Goal: Task Accomplishment & Management: Manage account settings

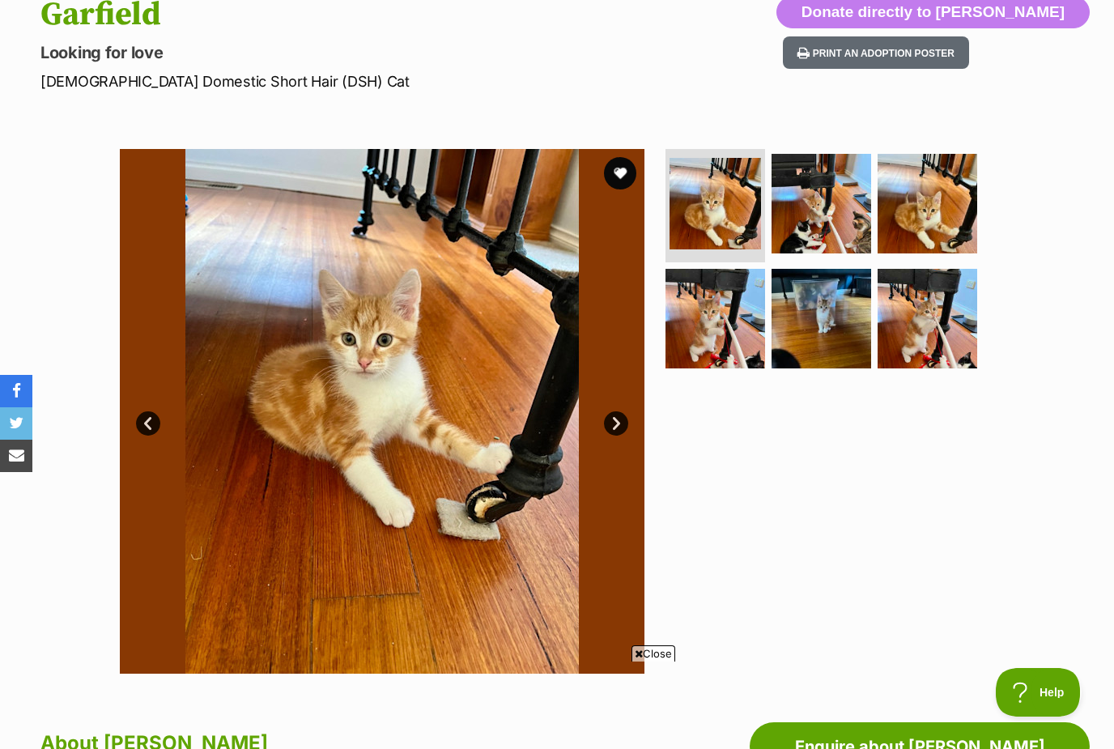
scroll to position [189, 0]
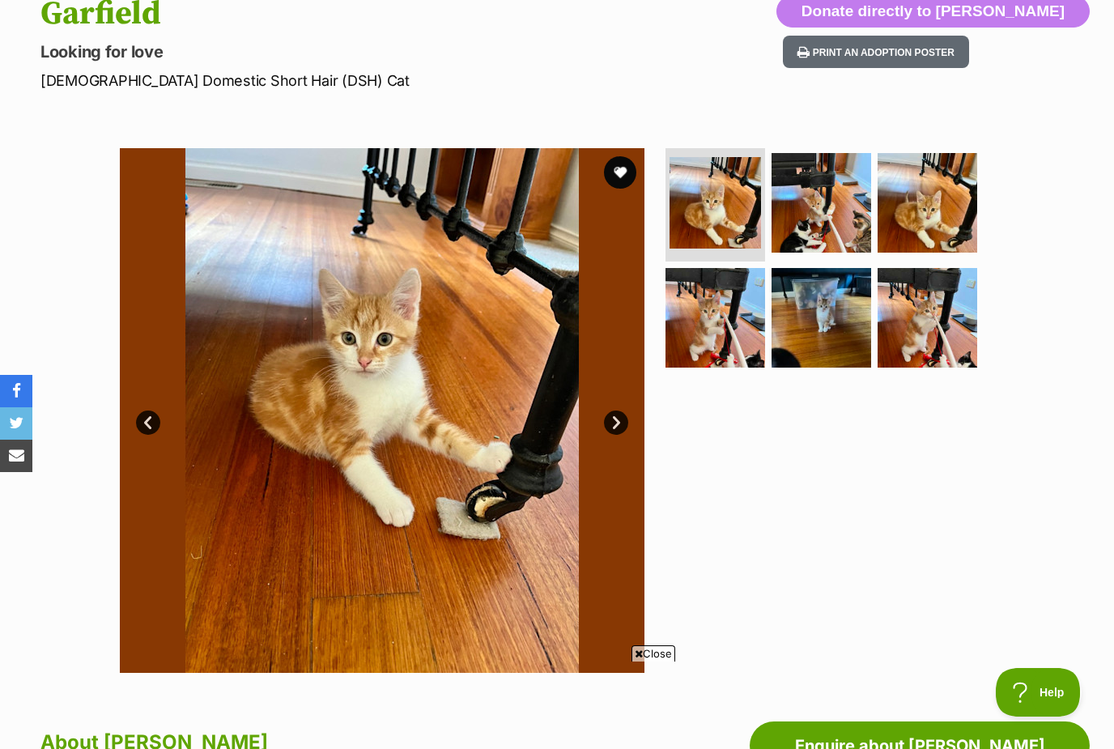
click at [836, 344] on img at bounding box center [821, 318] width 100 height 100
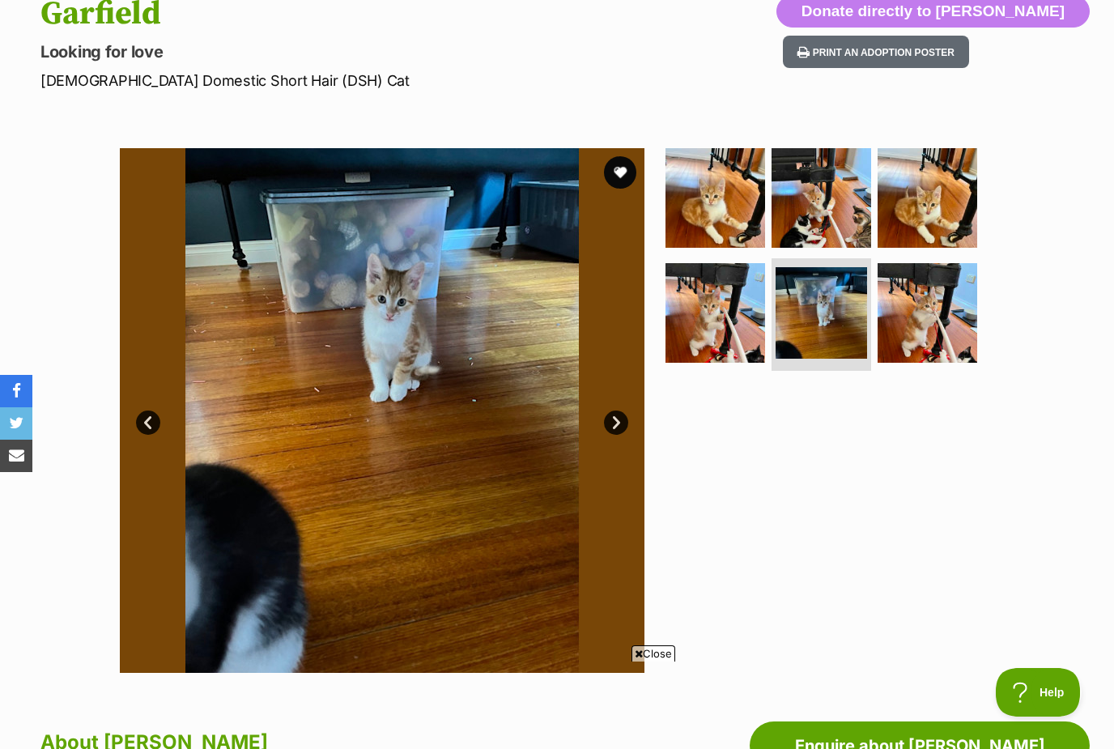
click at [722, 320] on img at bounding box center [715, 313] width 100 height 100
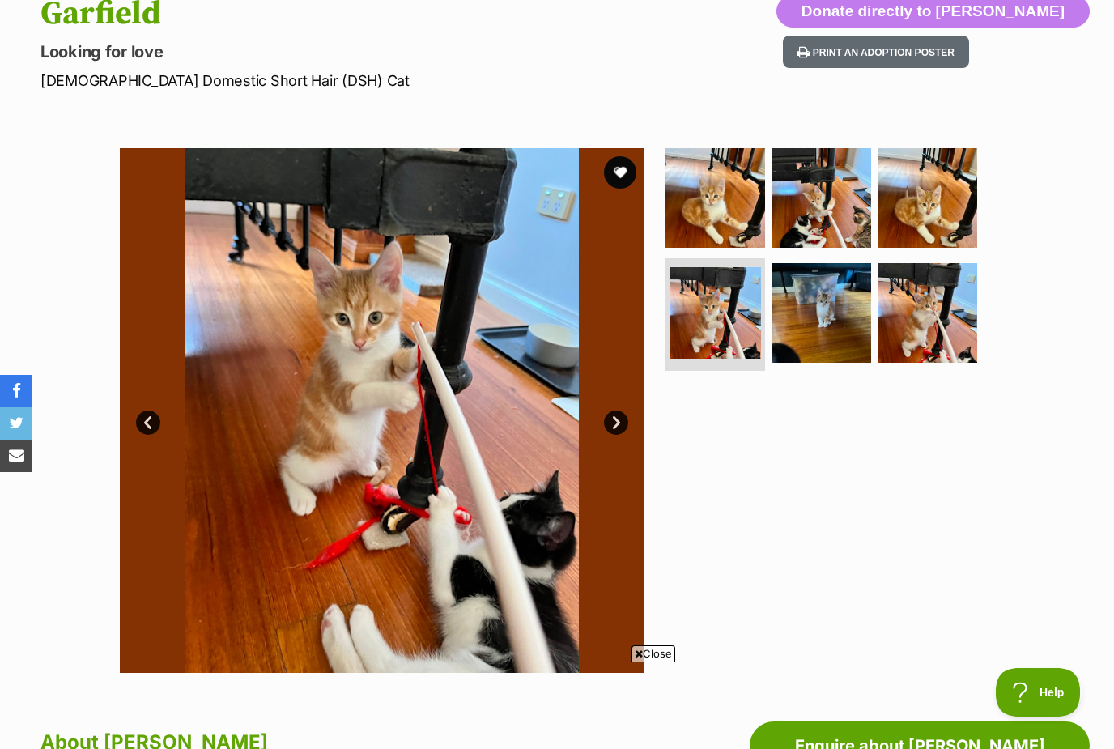
click at [904, 306] on img at bounding box center [927, 313] width 100 height 100
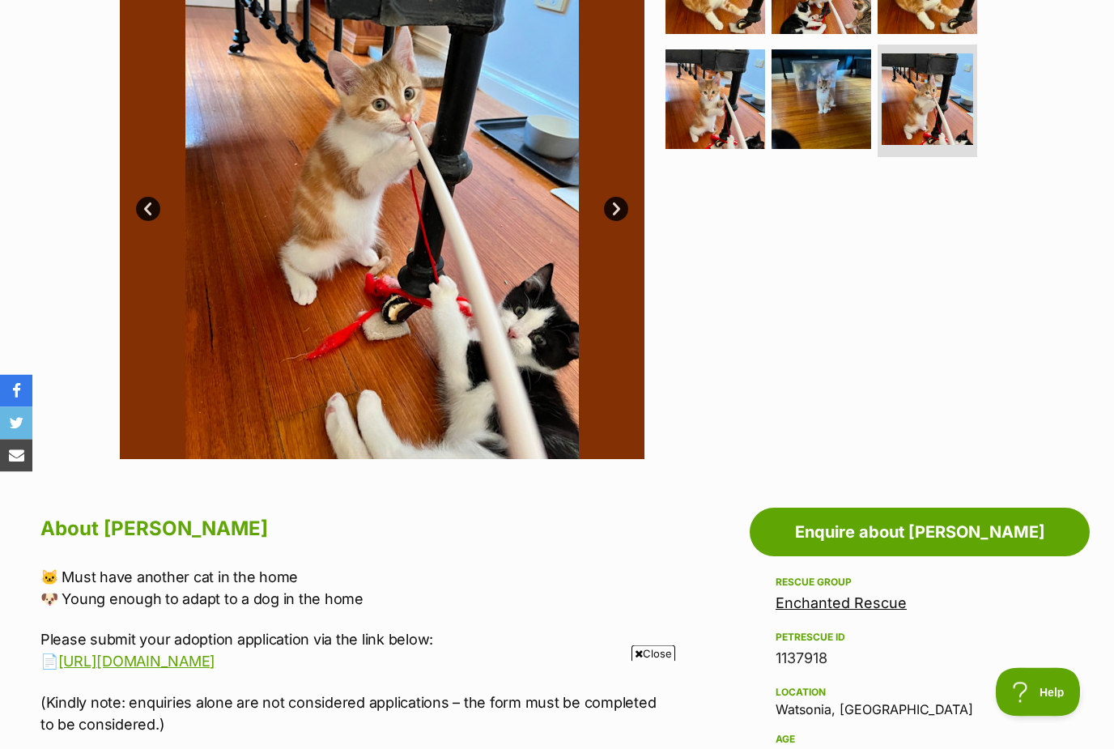
scroll to position [403, 0]
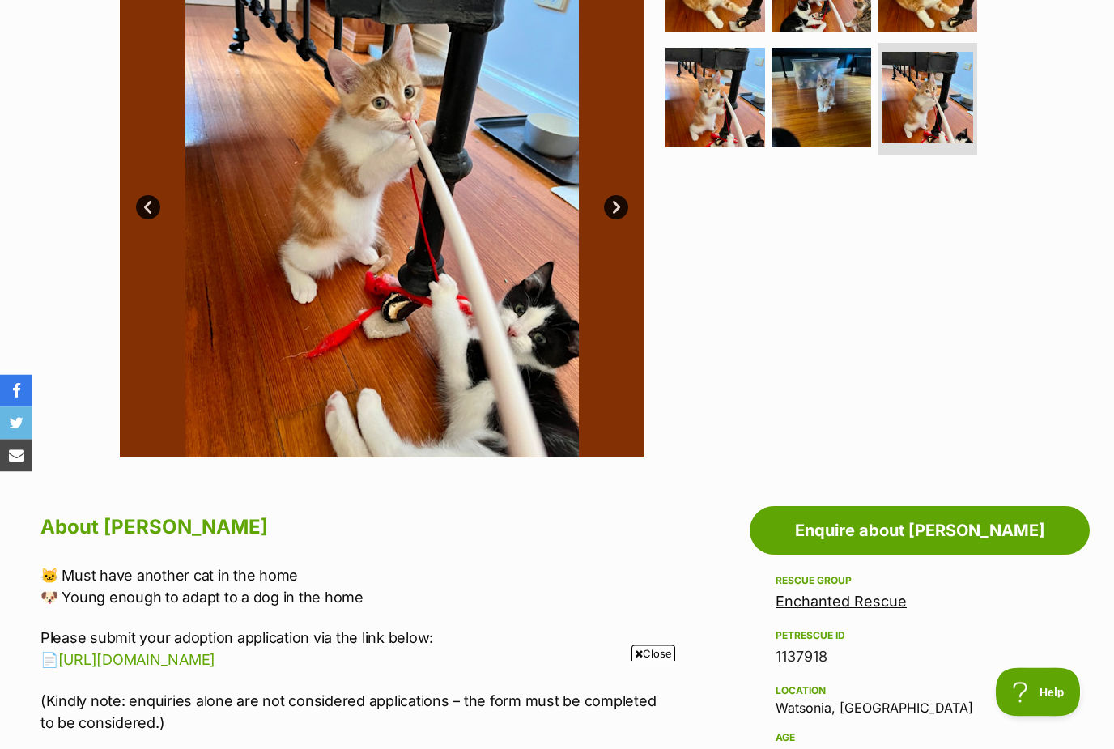
click at [215, 654] on link "https://forms.wix.com/r/7081951639489216989" at bounding box center [136, 659] width 157 height 17
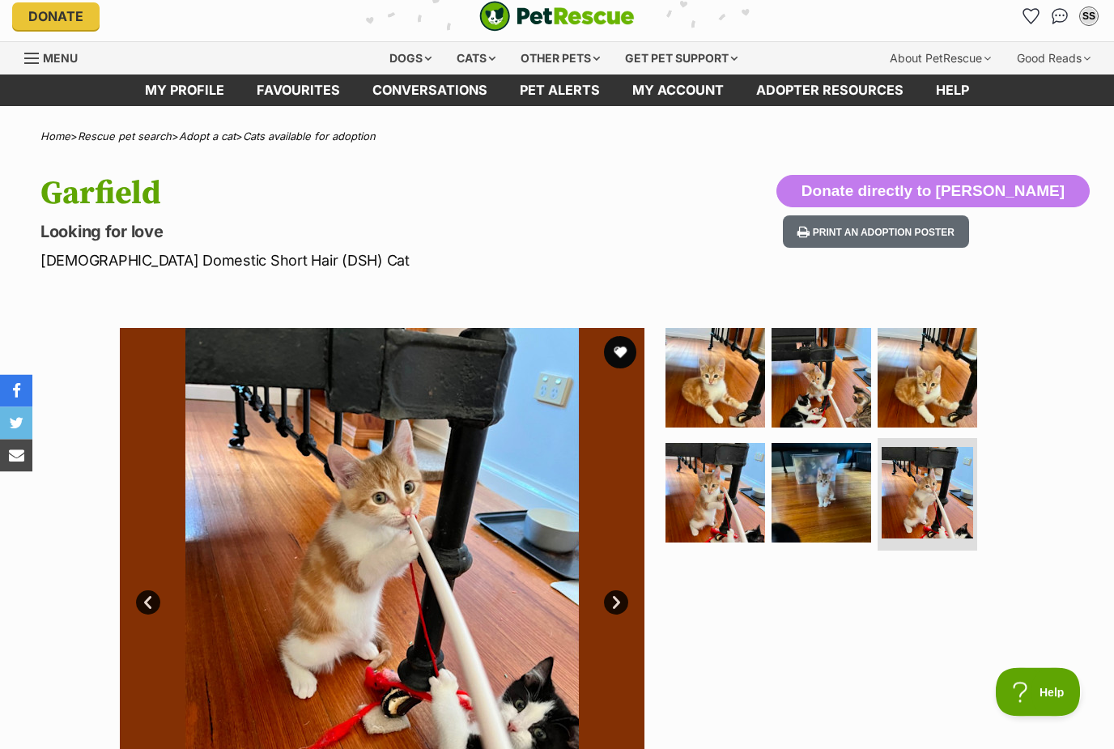
scroll to position [0, 0]
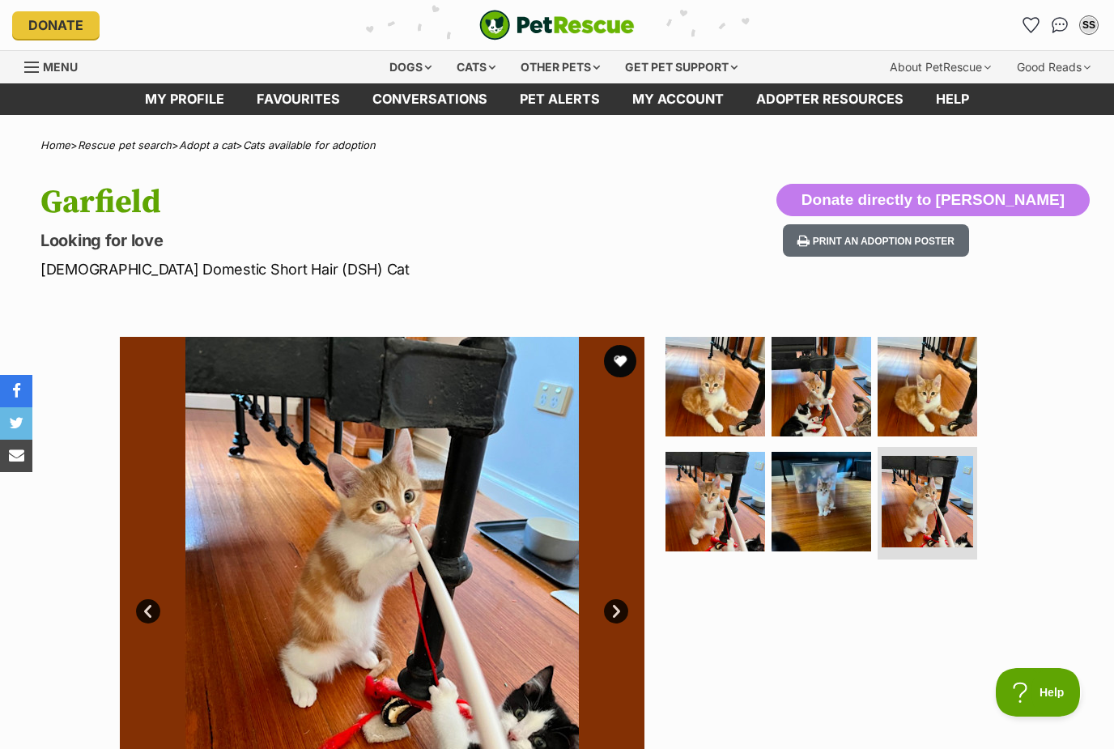
click at [1086, 27] on div "SS" at bounding box center [1088, 25] width 16 height 16
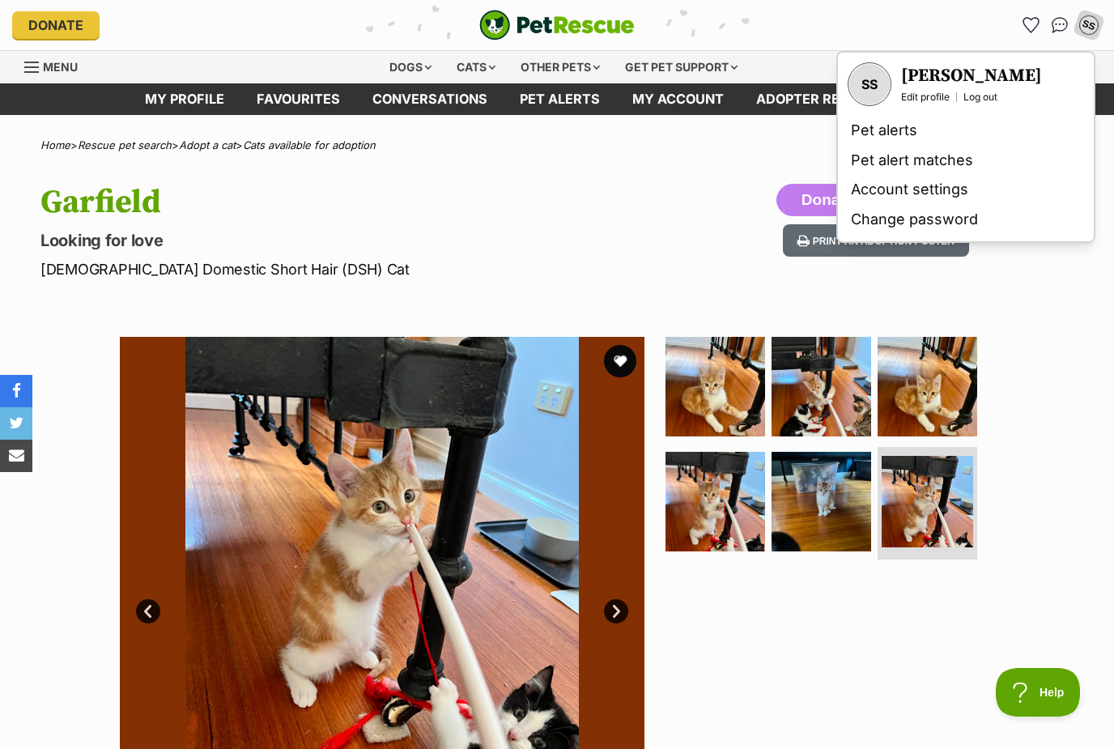
click at [929, 95] on link "Edit profile" at bounding box center [925, 97] width 49 height 13
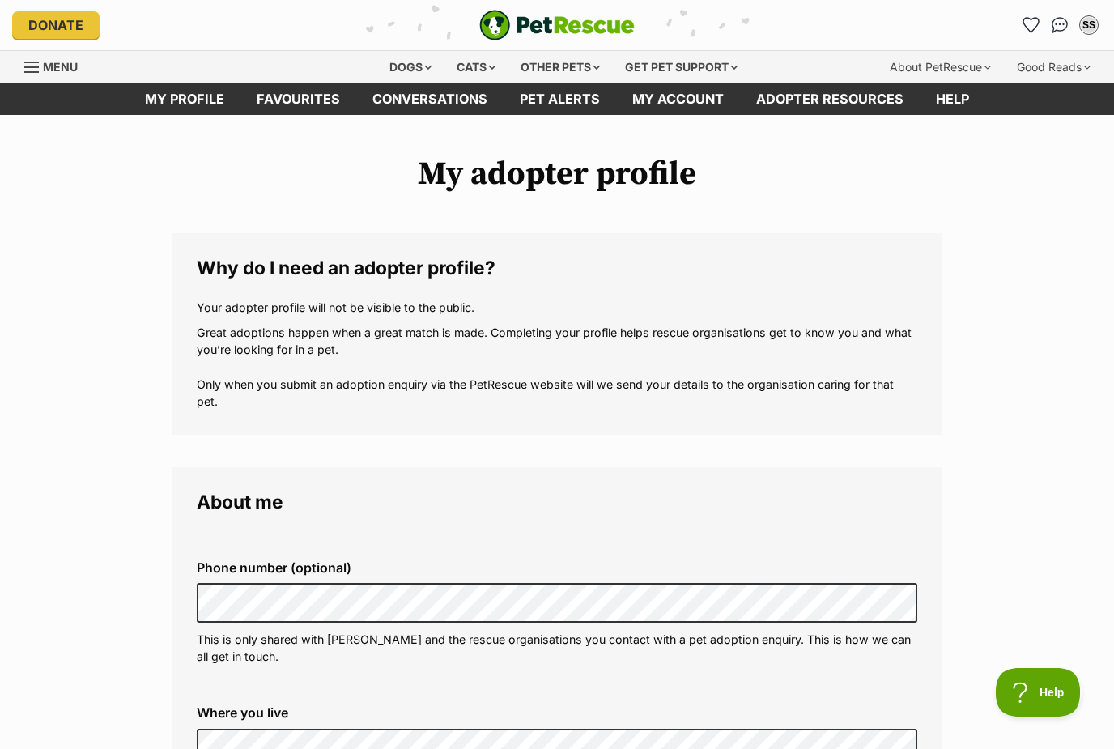
click at [1095, 23] on div "SS" at bounding box center [1088, 25] width 16 height 16
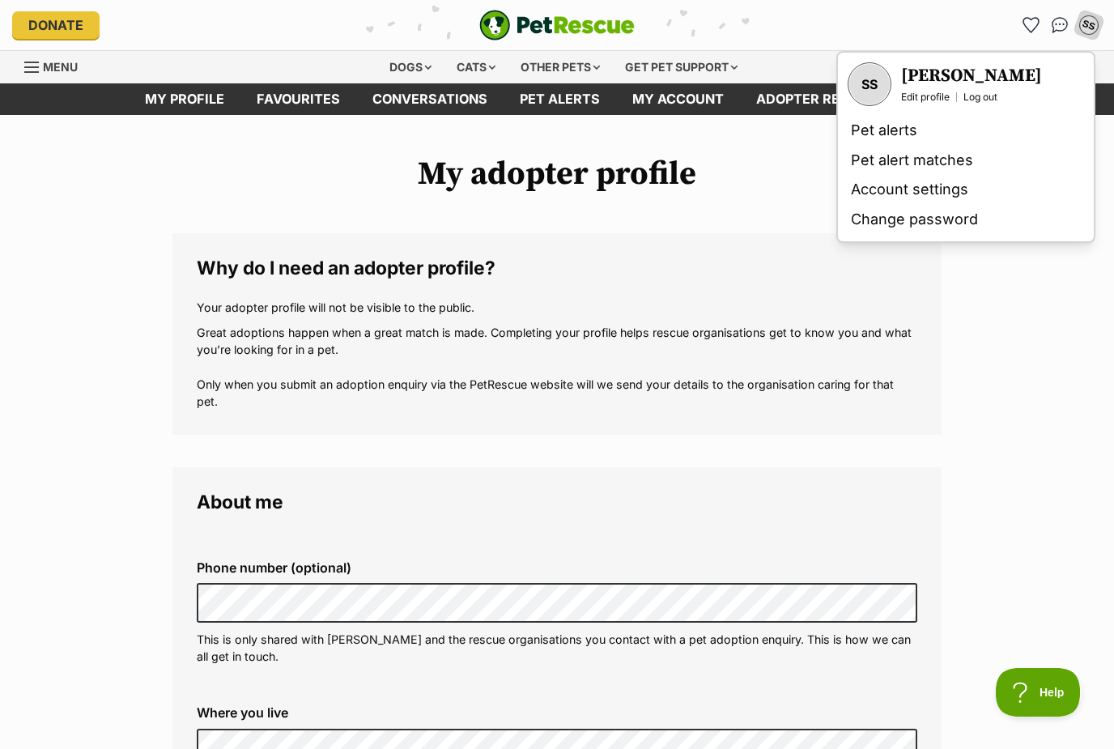
click at [929, 97] on link "Edit profile" at bounding box center [925, 97] width 49 height 13
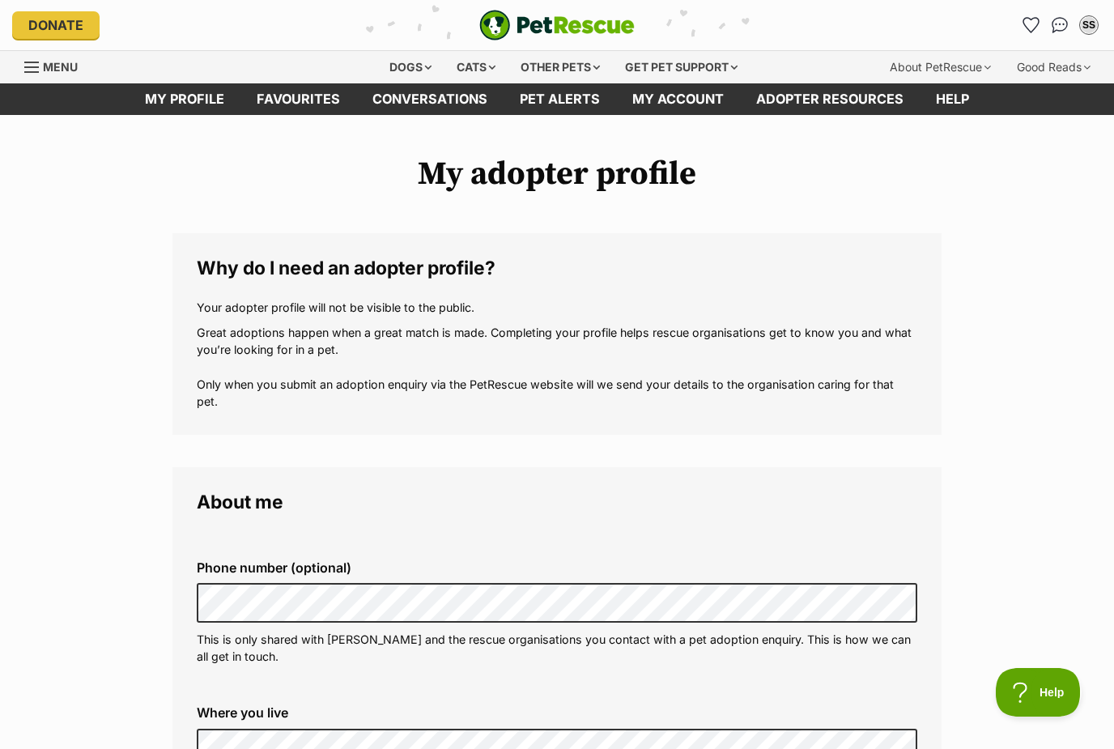
click at [188, 95] on link "My profile" at bounding box center [185, 99] width 112 height 32
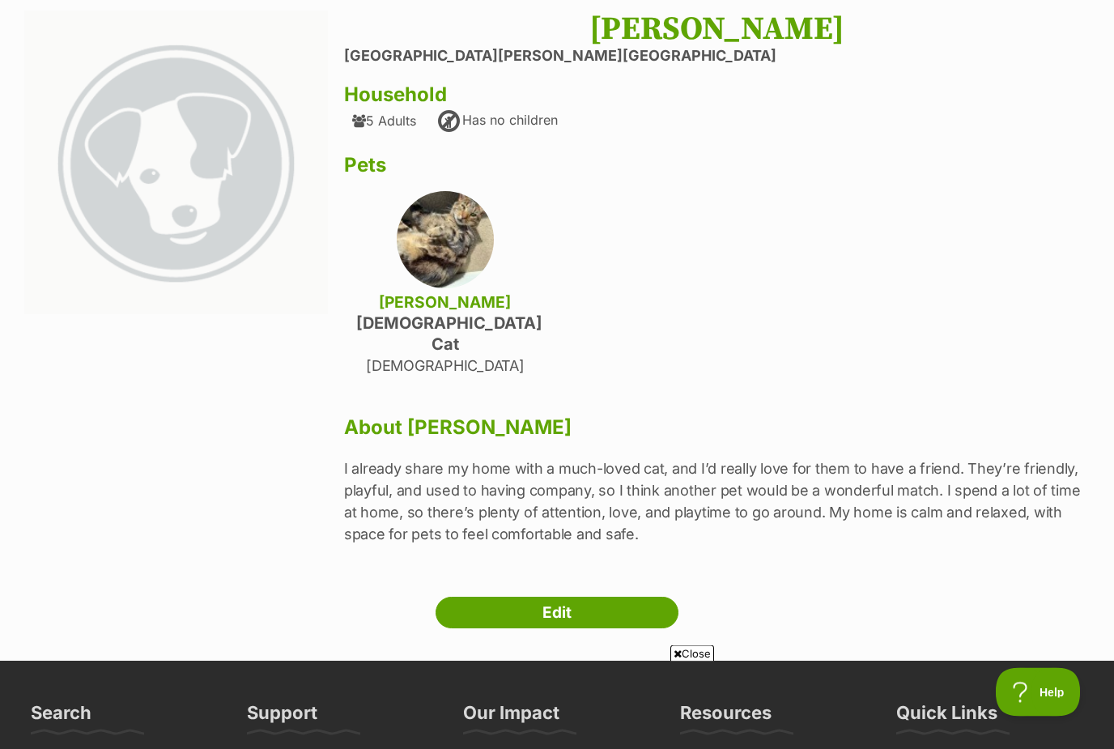
scroll to position [183, 0]
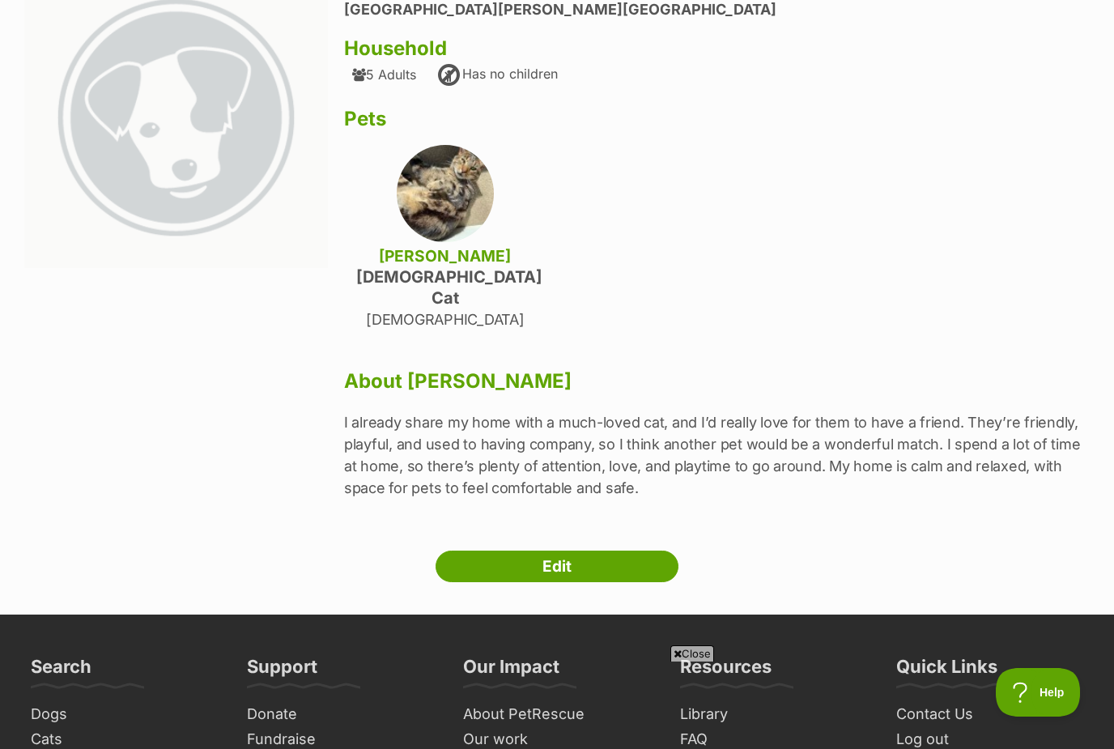
click at [571, 550] on link "Edit" at bounding box center [556, 566] width 243 height 32
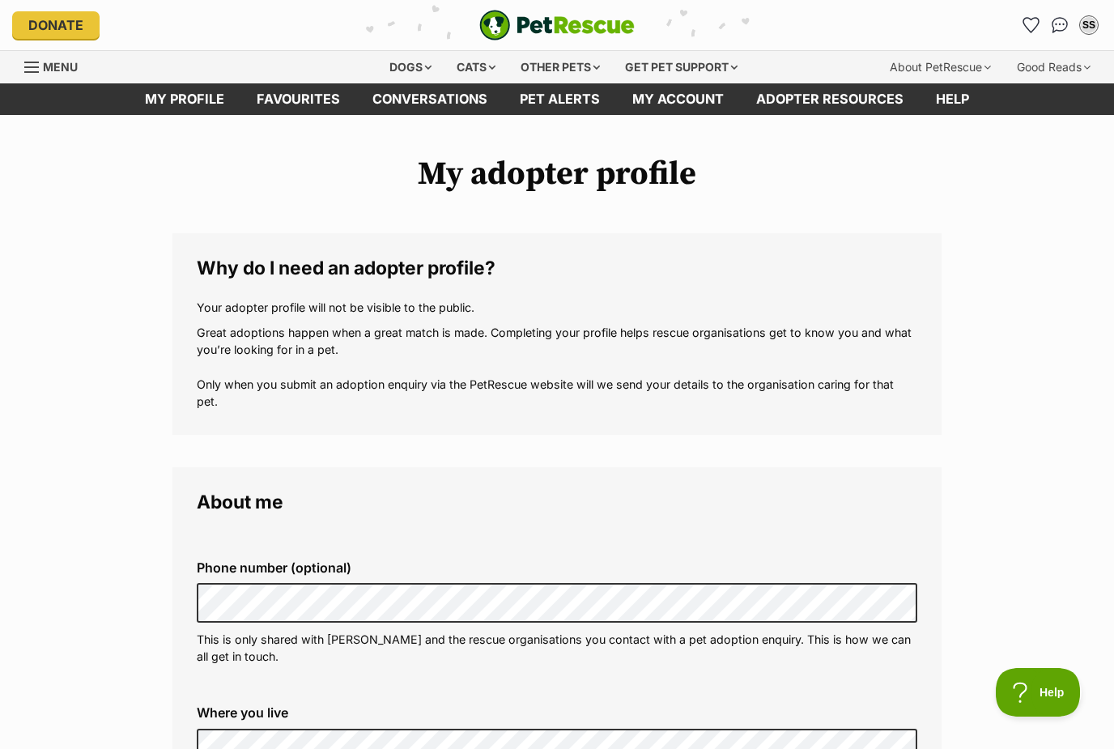
click at [197, 95] on link "My profile" at bounding box center [185, 99] width 112 height 32
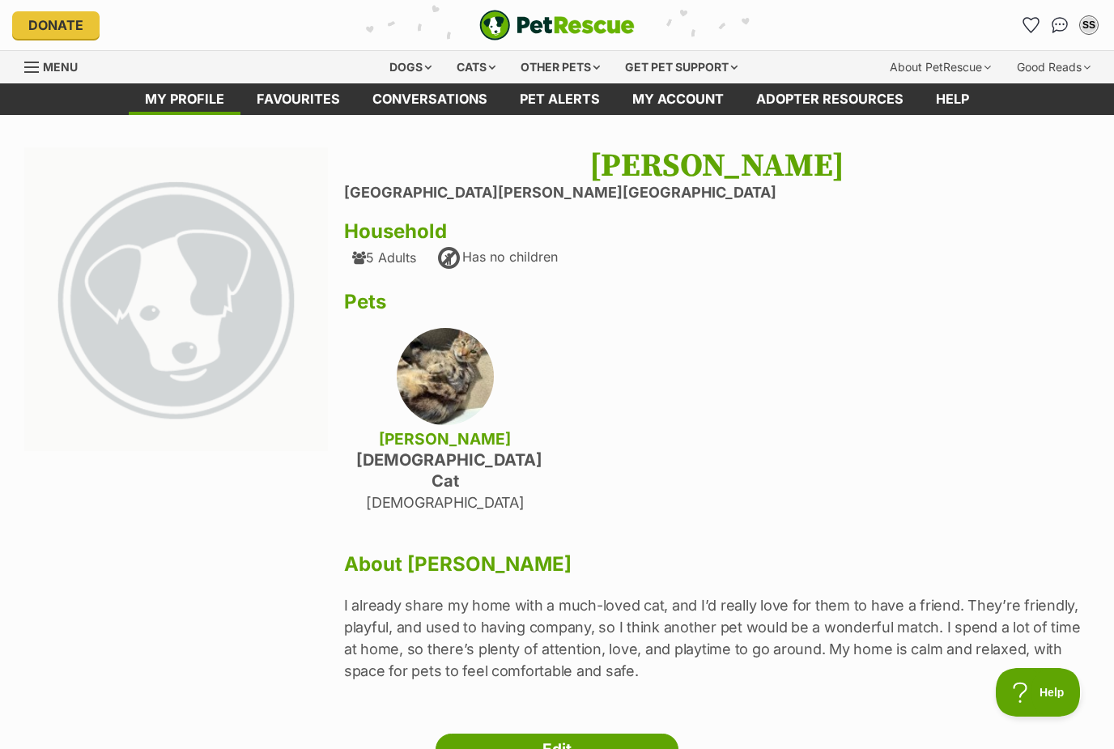
click at [744, 153] on h1 "[PERSON_NAME]" at bounding box center [716, 165] width 745 height 37
click at [703, 97] on link "My account" at bounding box center [678, 99] width 124 height 32
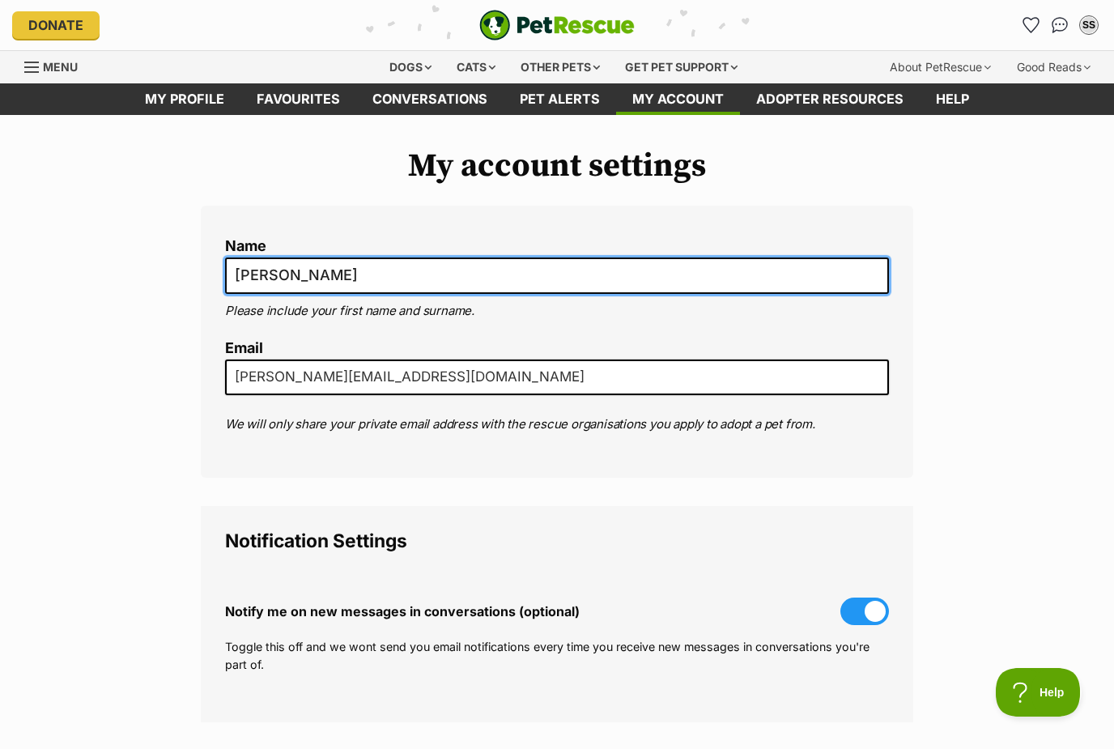
click at [405, 269] on input "Susan Sahar" at bounding box center [557, 275] width 664 height 36
type input "[PERSON_NAME]"
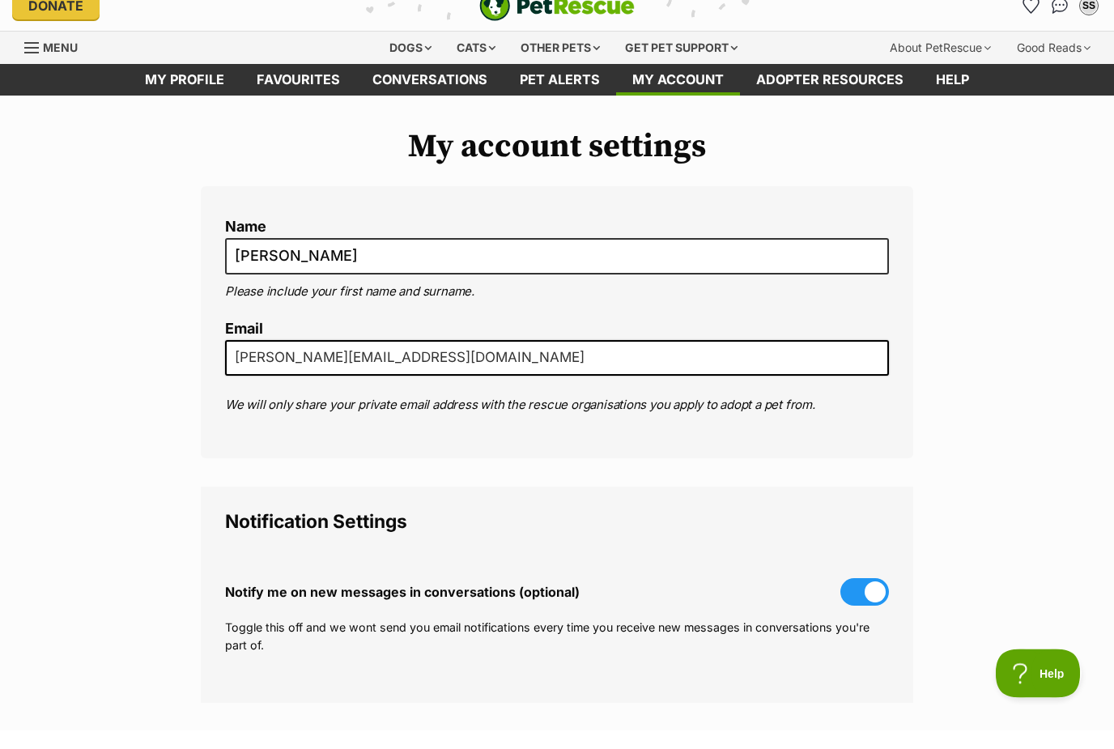
click at [525, 359] on input "susan.sahar019@gmail.com" at bounding box center [557, 377] width 664 height 36
click at [705, 359] on input "susan.sahar019@gmail.com" at bounding box center [557, 377] width 664 height 36
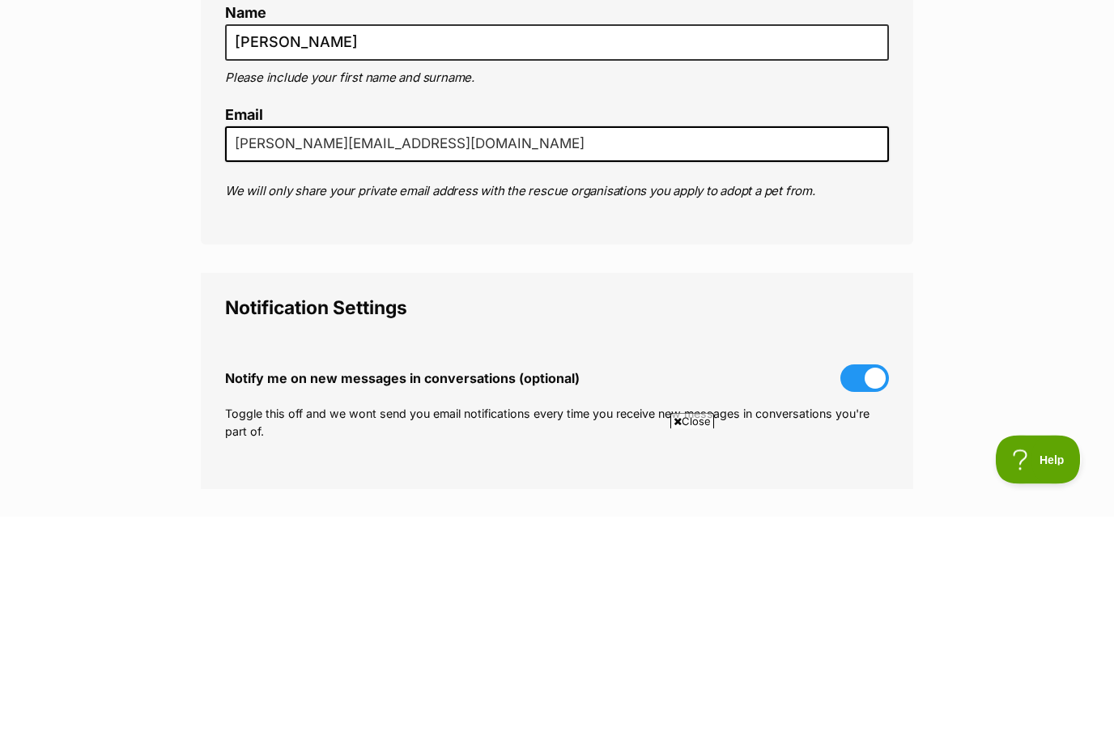
type input "sam.sahar019@gmail.com"
click at [785, 530] on legend "Notification Settings" at bounding box center [557, 540] width 664 height 21
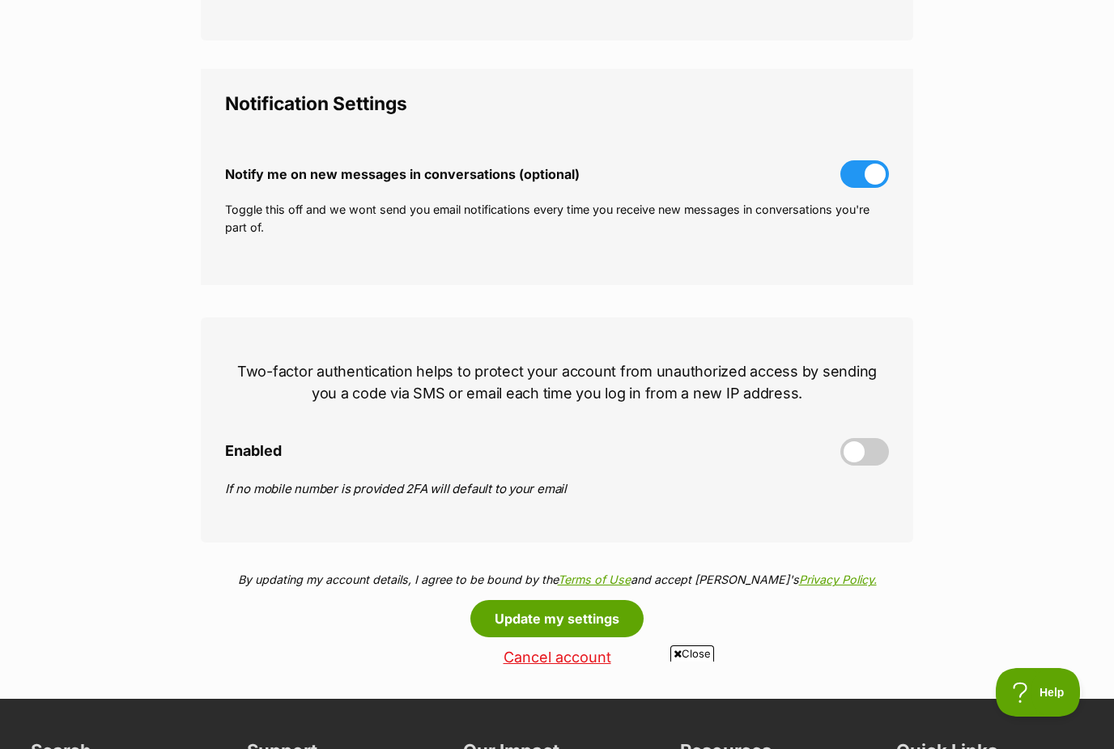
scroll to position [488, 0]
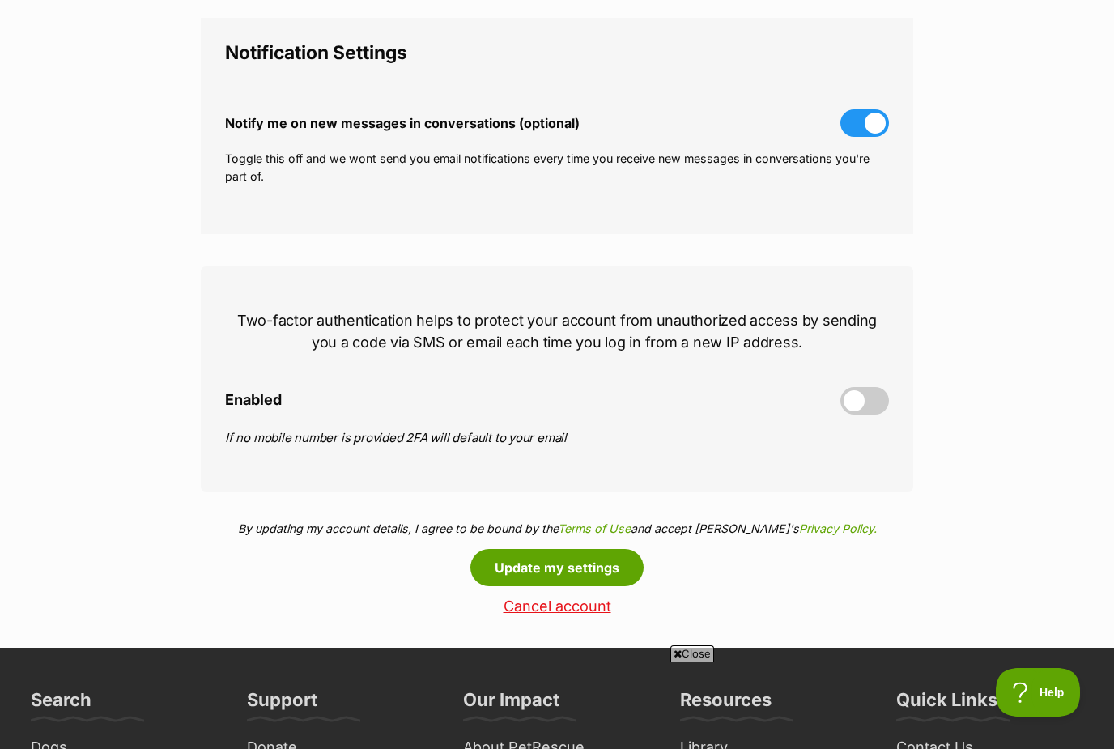
click at [611, 562] on button "Update my settings" at bounding box center [556, 567] width 173 height 37
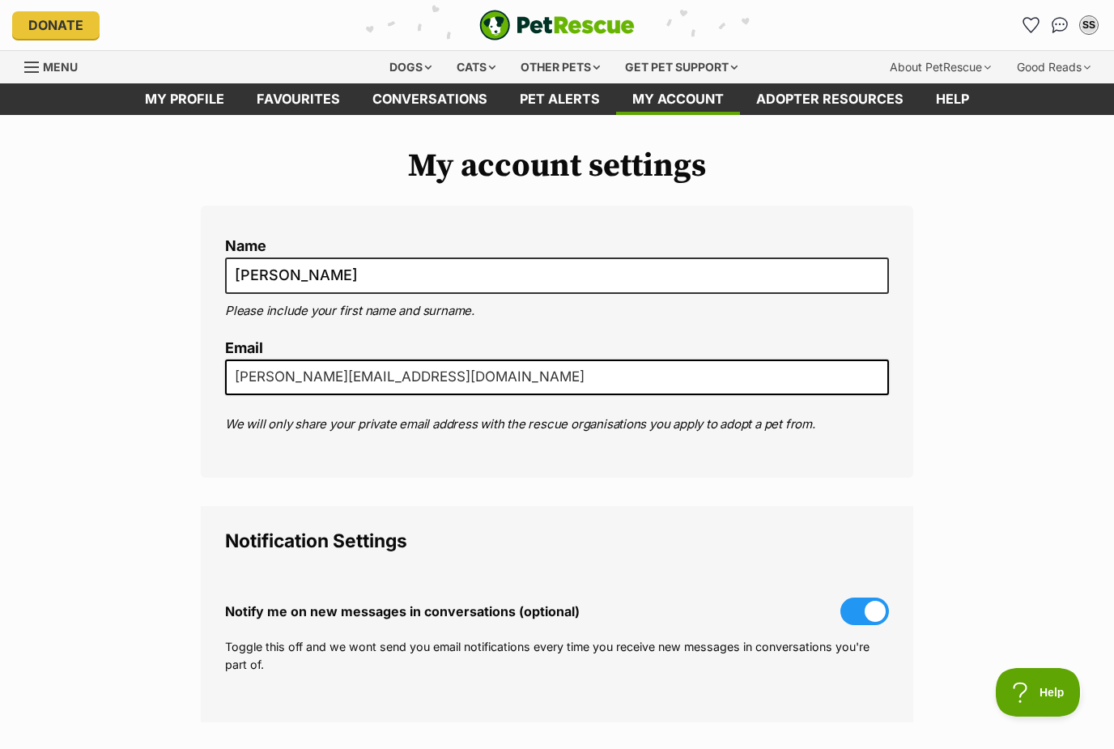
click at [189, 105] on link "My profile" at bounding box center [185, 99] width 112 height 32
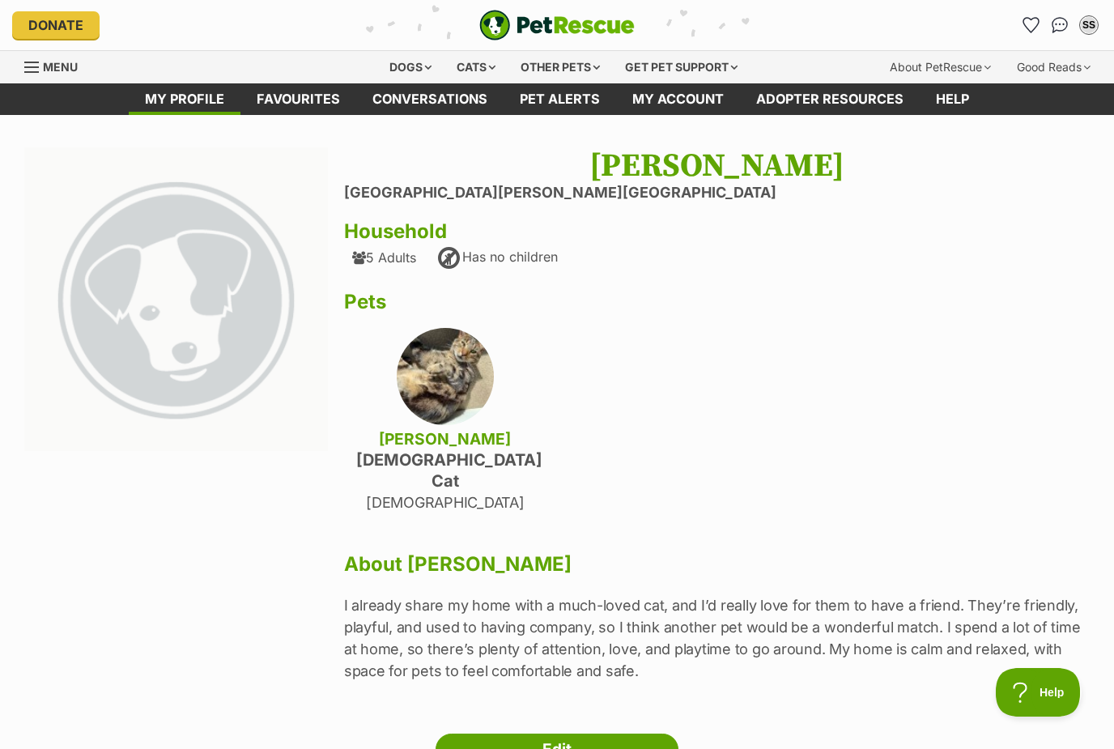
click at [329, 100] on link "Favourites" at bounding box center [298, 99] width 116 height 32
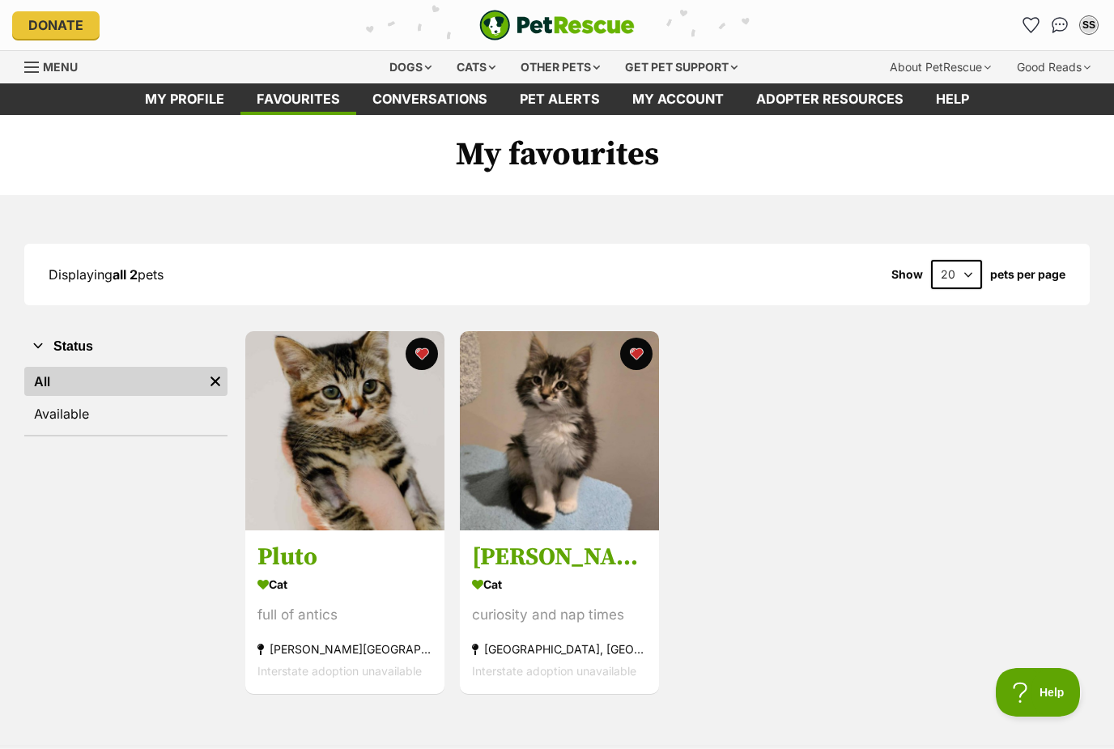
click at [1089, 22] on div "SS" at bounding box center [1088, 25] width 16 height 16
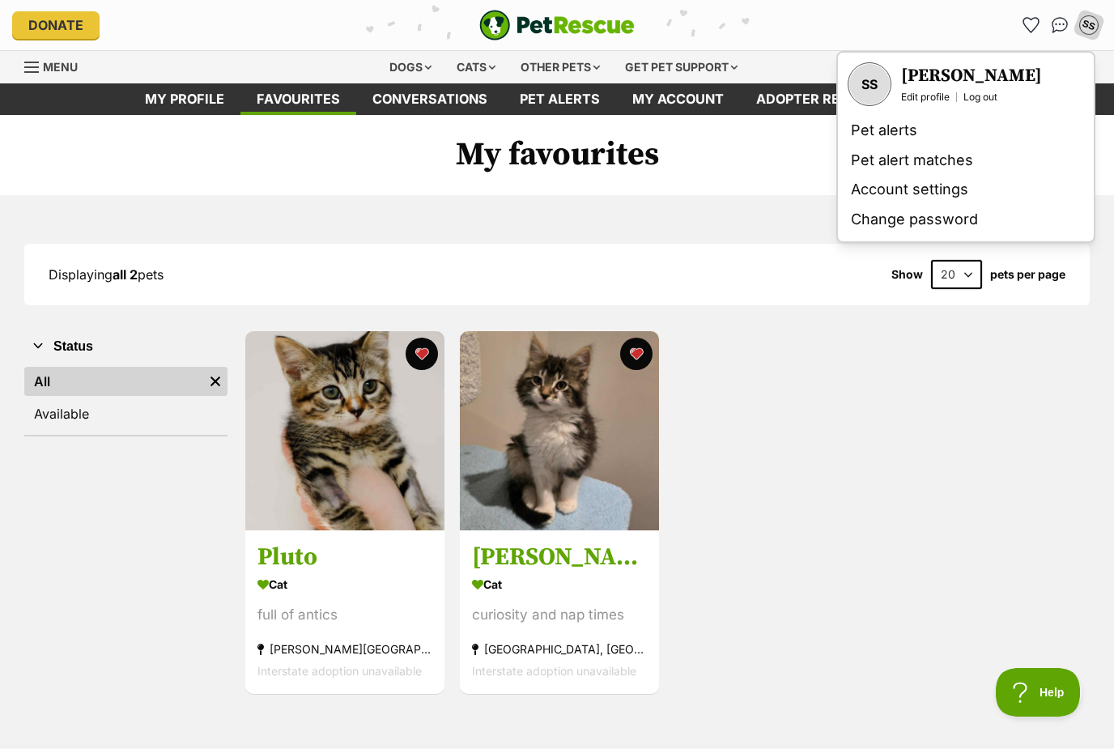
click at [709, 291] on div "Displaying all 2 pets Show 20 40 60 pets per page" at bounding box center [556, 275] width 1065 height 62
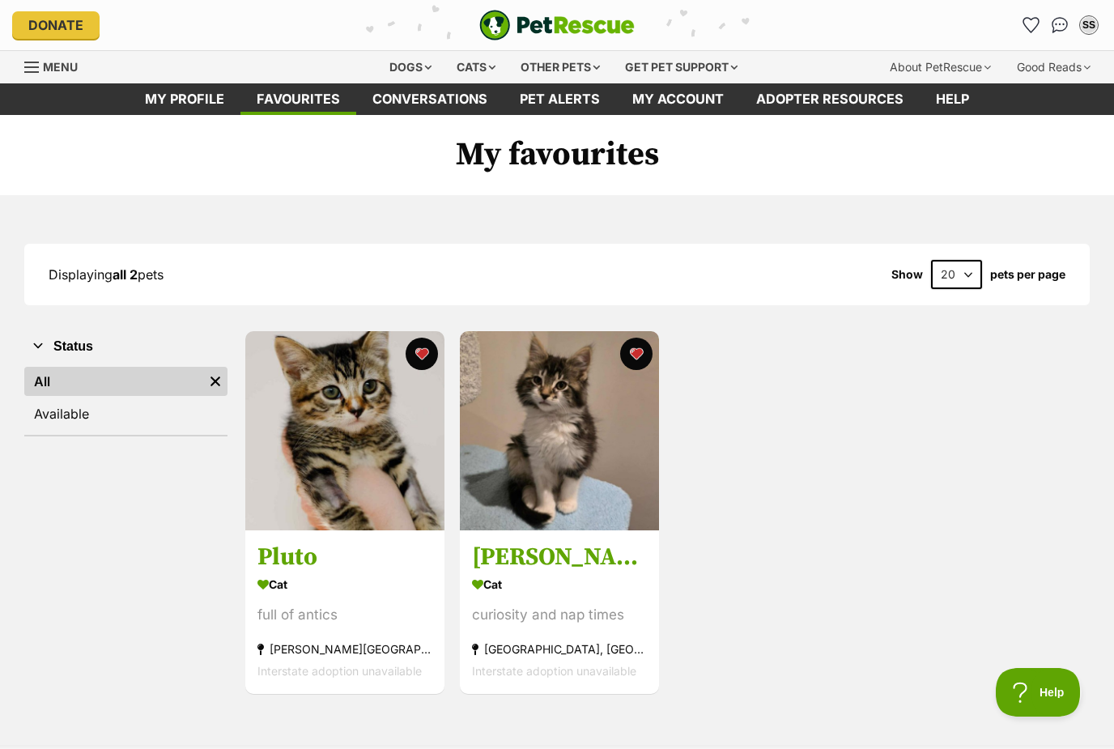
click at [1081, 23] on div "SS" at bounding box center [1088, 25] width 16 height 16
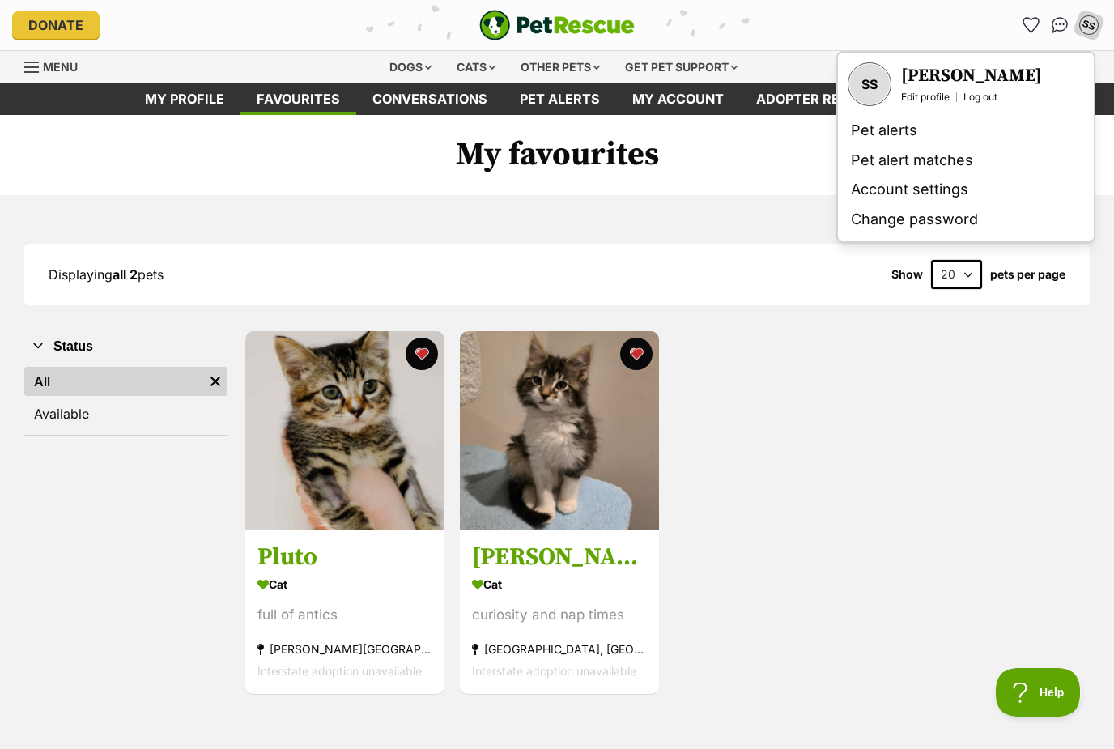
click at [949, 70] on h3 "[PERSON_NAME]" at bounding box center [971, 76] width 141 height 23
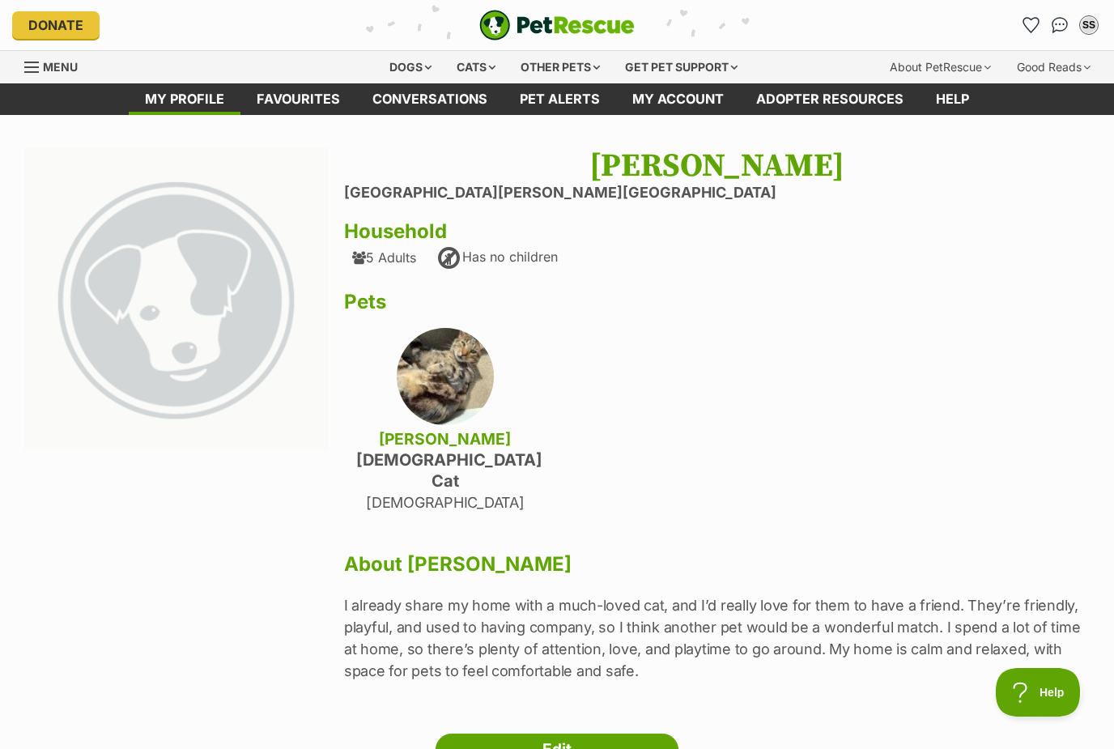
click at [473, 71] on div "Cats" at bounding box center [476, 67] width 62 height 32
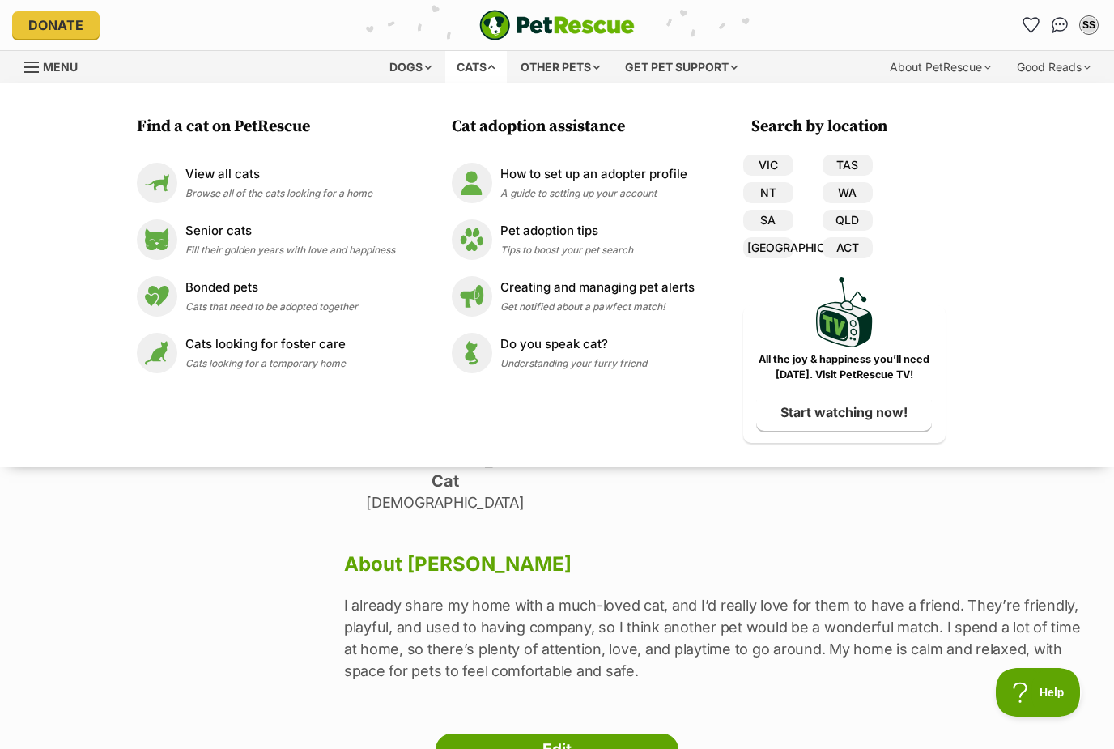
click at [333, 185] on div "View all cats Browse all of the cats looking for a home" at bounding box center [278, 182] width 187 height 35
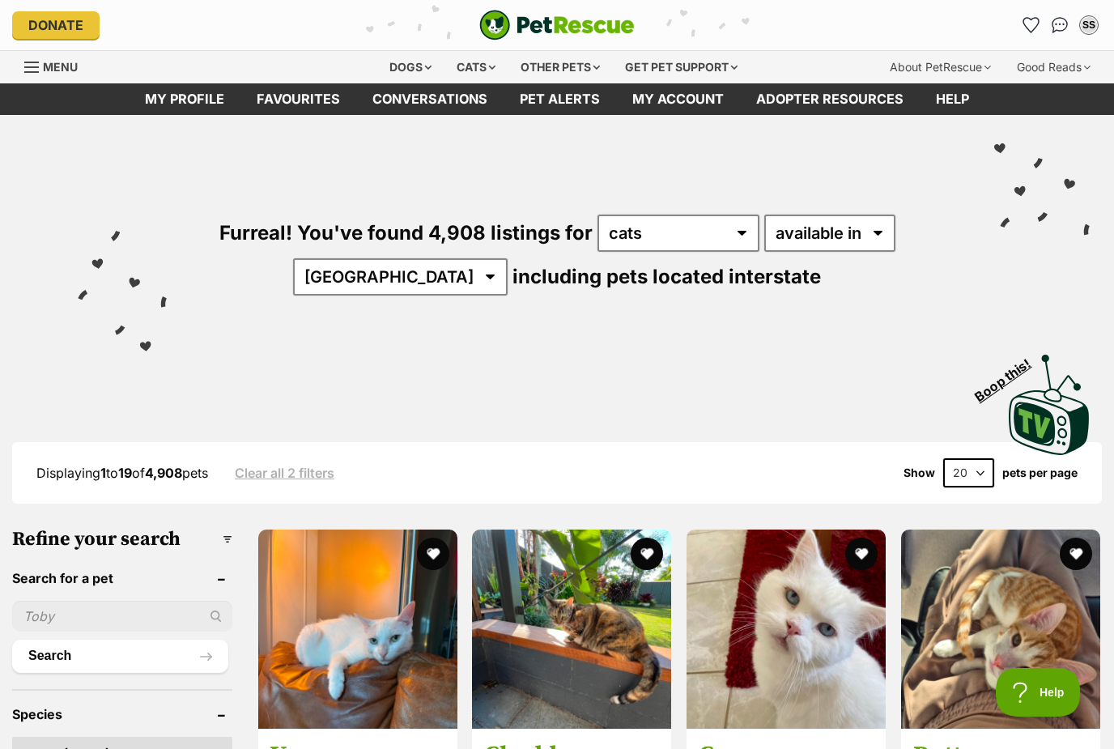
scroll to position [51, 0]
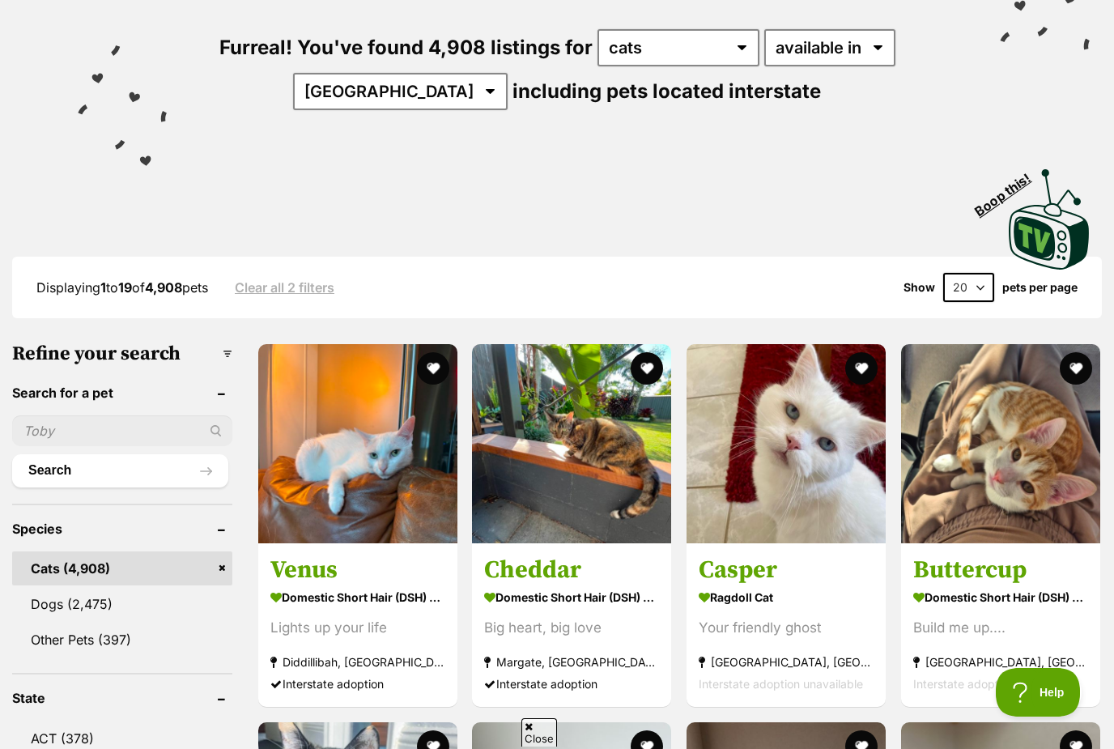
click at [65, 446] on input "text" at bounding box center [122, 430] width 220 height 31
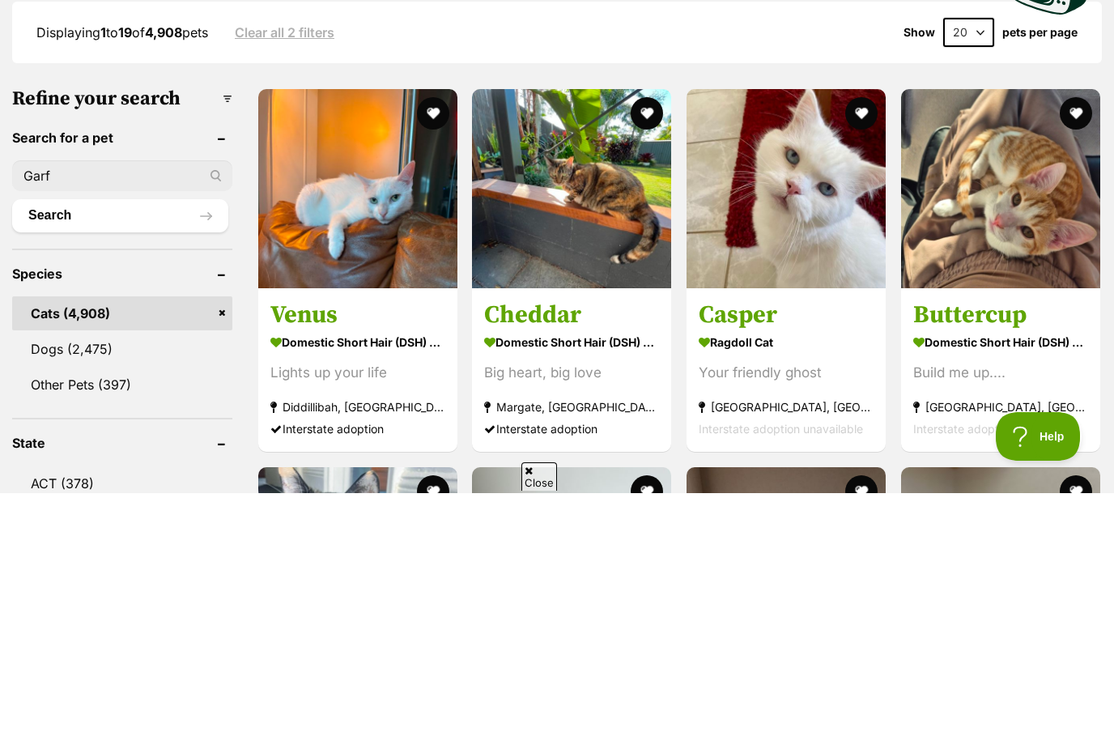
scroll to position [0, 0]
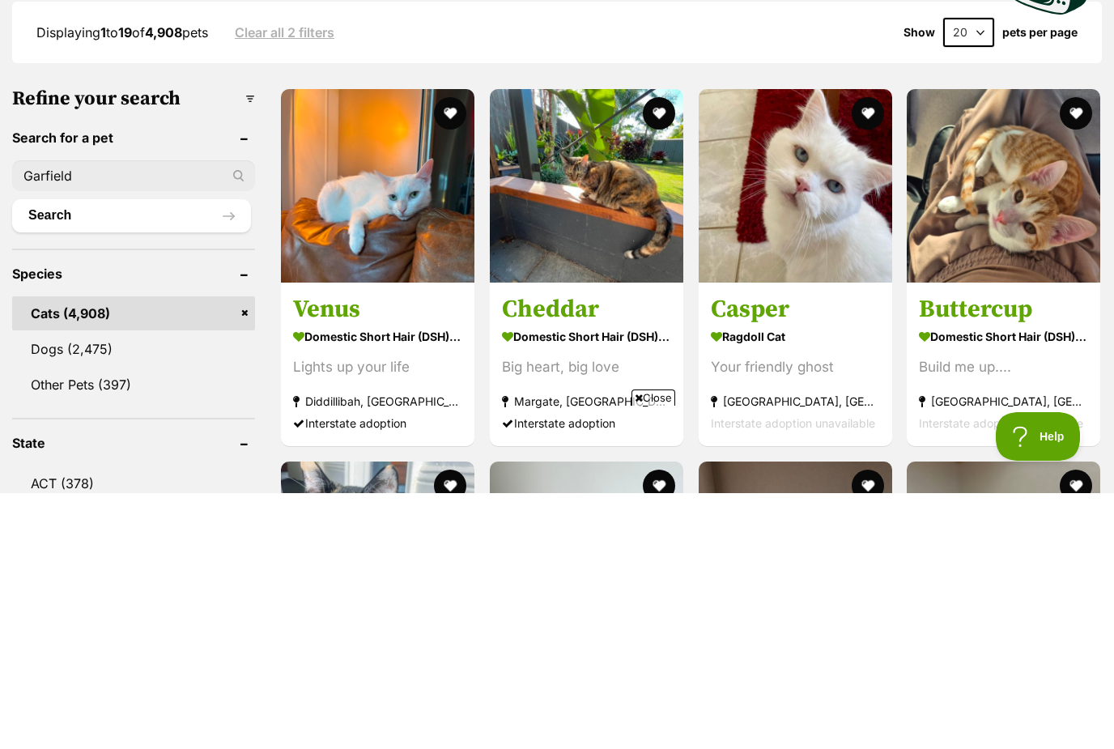
type input "Garfield"
click at [84, 455] on button "Search" at bounding box center [131, 471] width 239 height 32
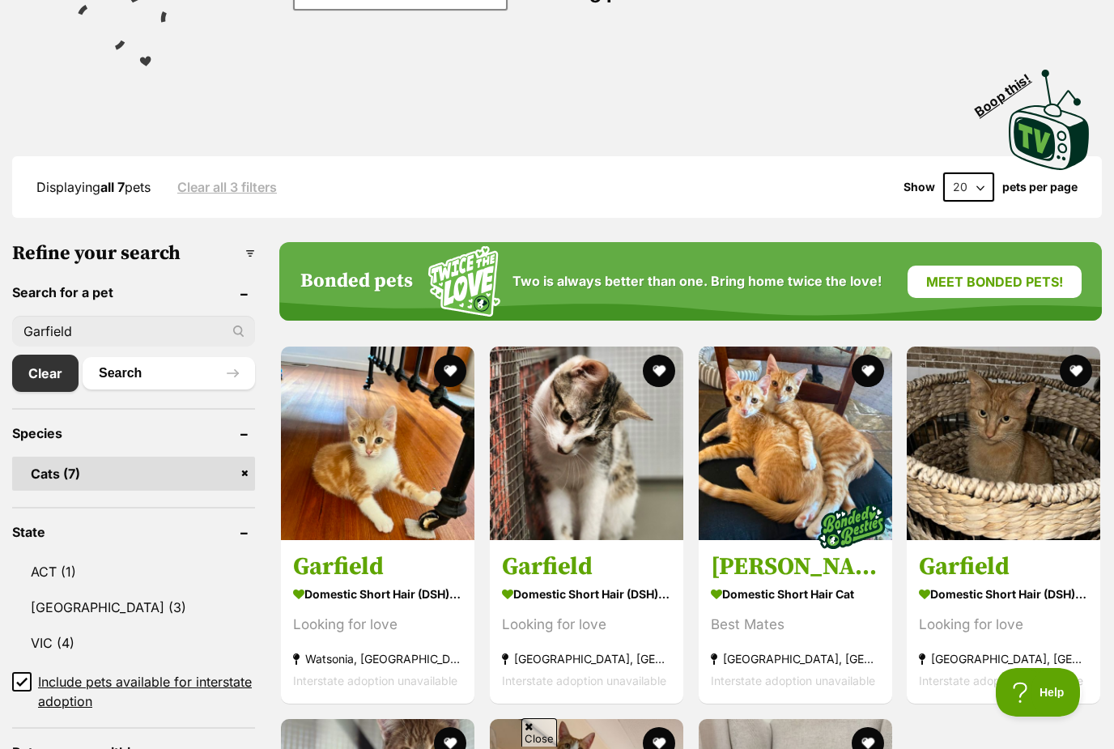
click at [410, 496] on img at bounding box center [377, 442] width 193 height 193
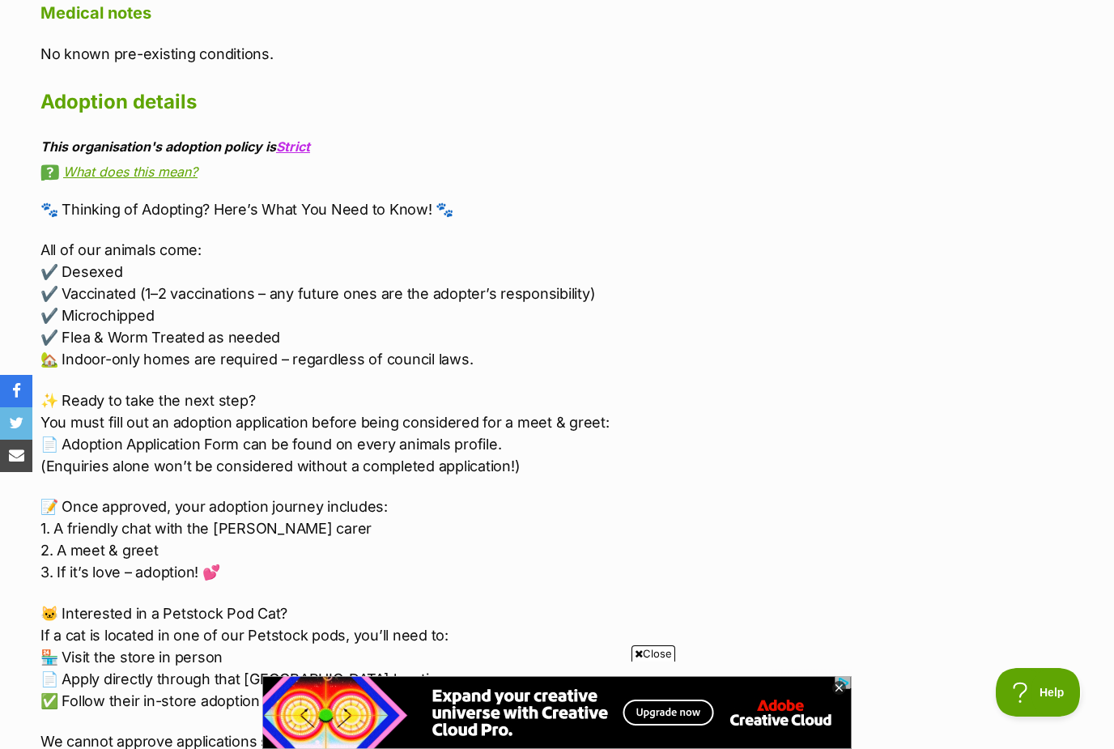
click at [159, 164] on link "What does this mean?" at bounding box center [351, 171] width 623 height 15
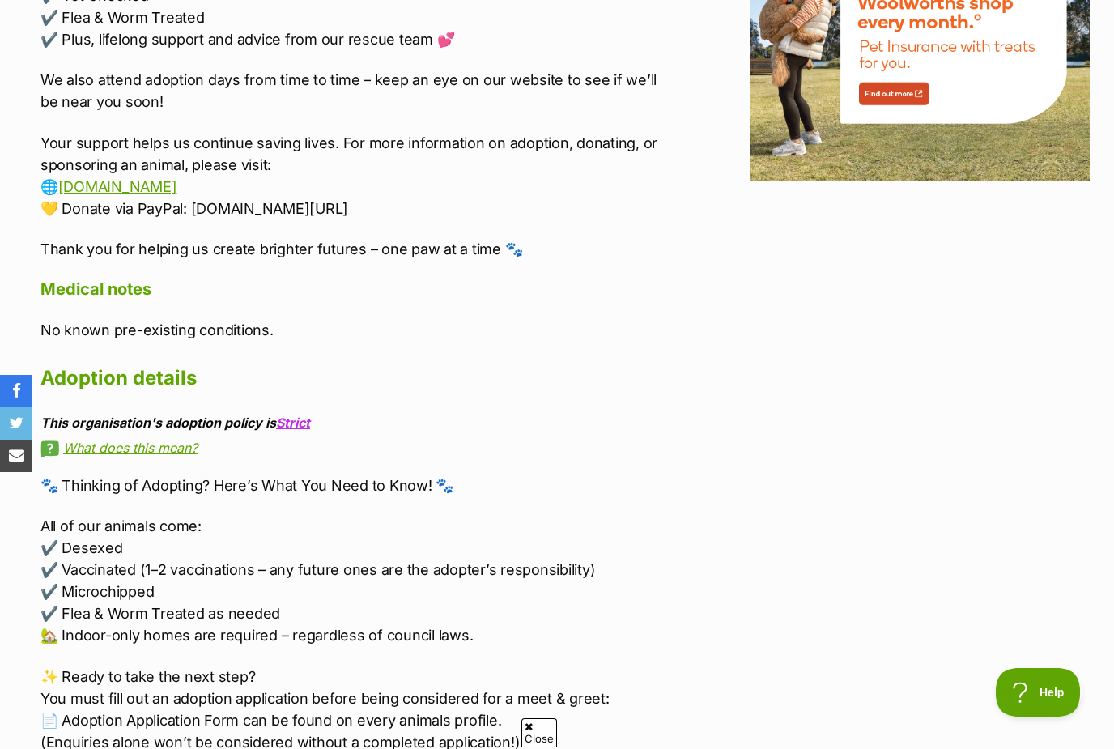
click at [155, 440] on link "What does this mean?" at bounding box center [351, 447] width 623 height 15
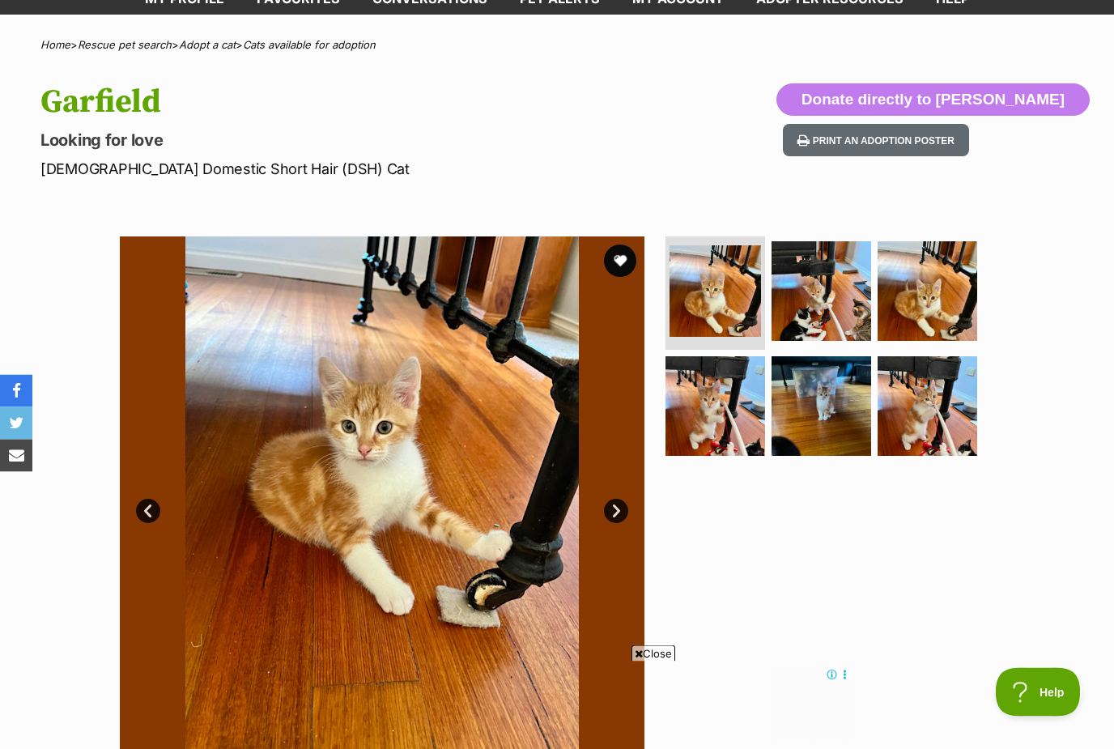
scroll to position [71, 0]
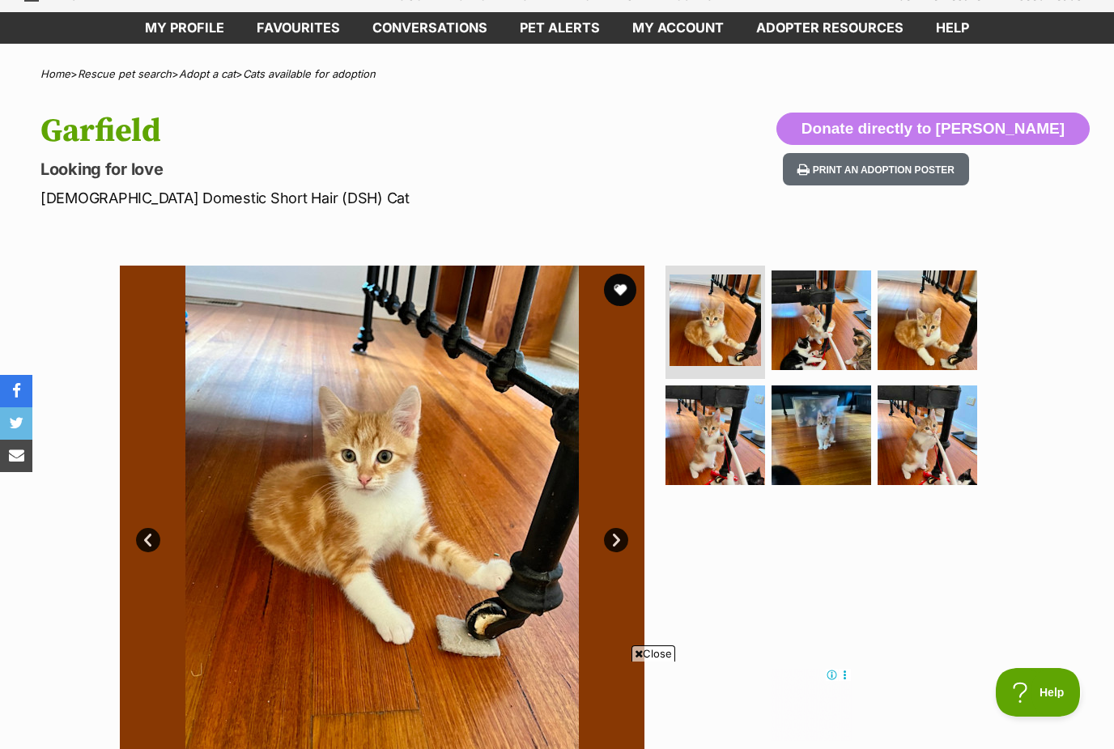
click at [614, 287] on button "favourite" at bounding box center [620, 290] width 32 height 32
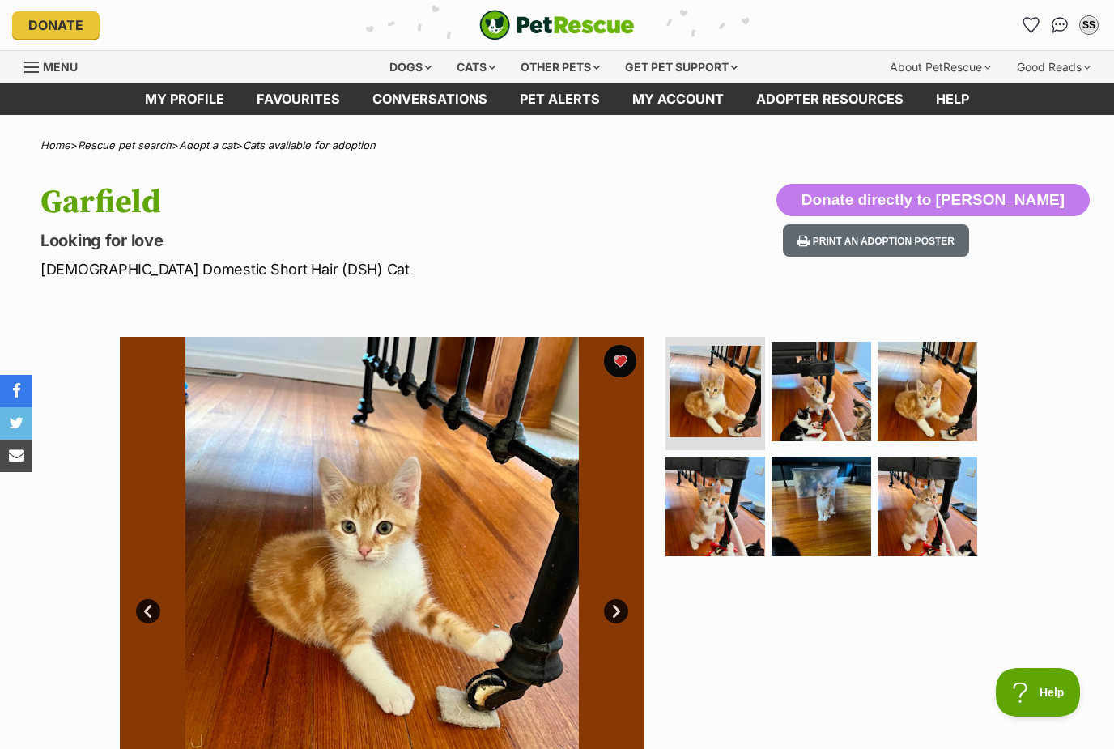
scroll to position [0, 0]
click at [309, 97] on link "Favourites" at bounding box center [298, 99] width 116 height 32
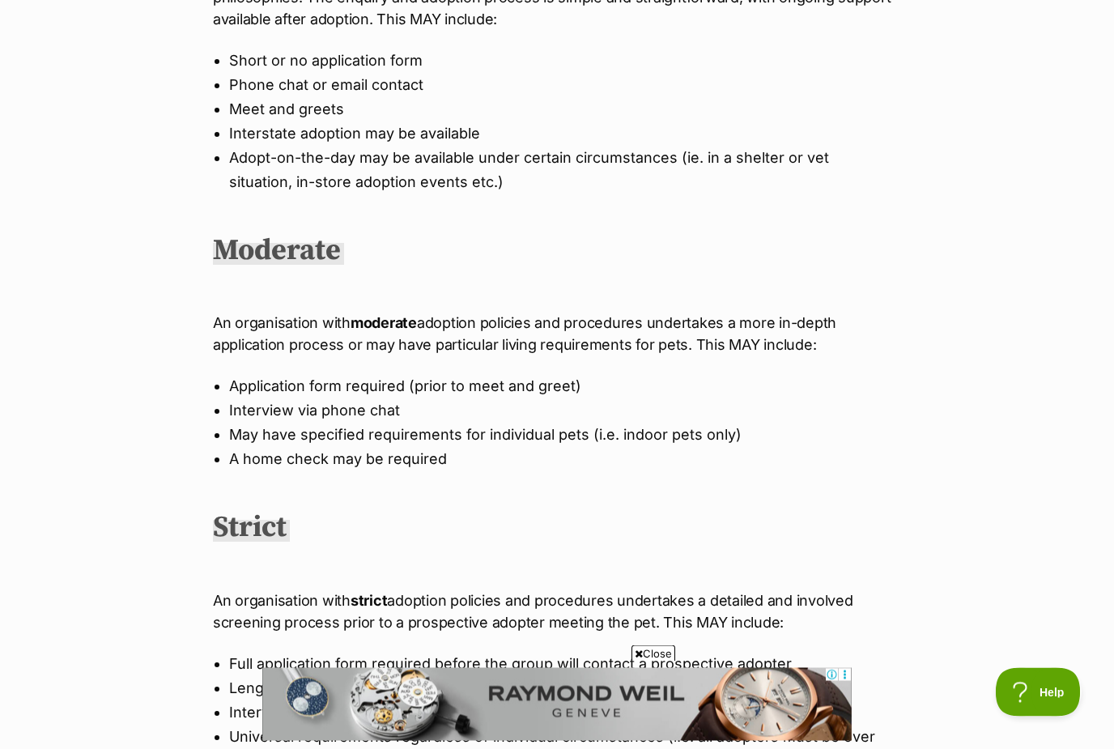
scroll to position [620, 0]
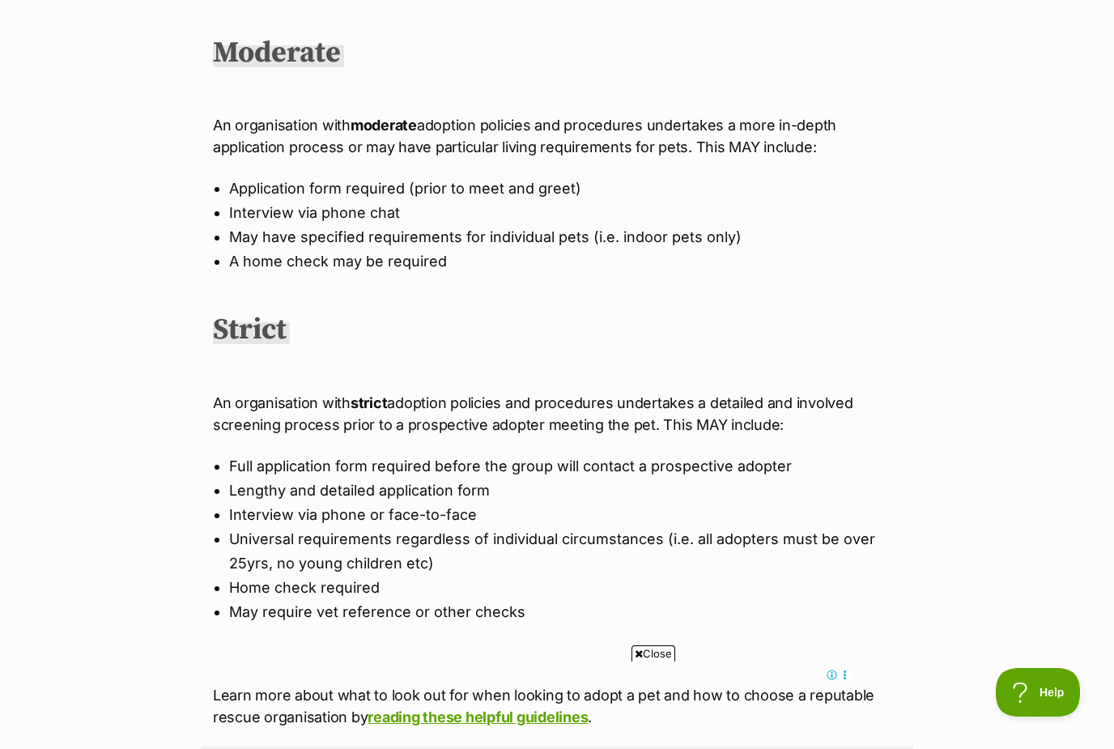
scroll to position [813, 0]
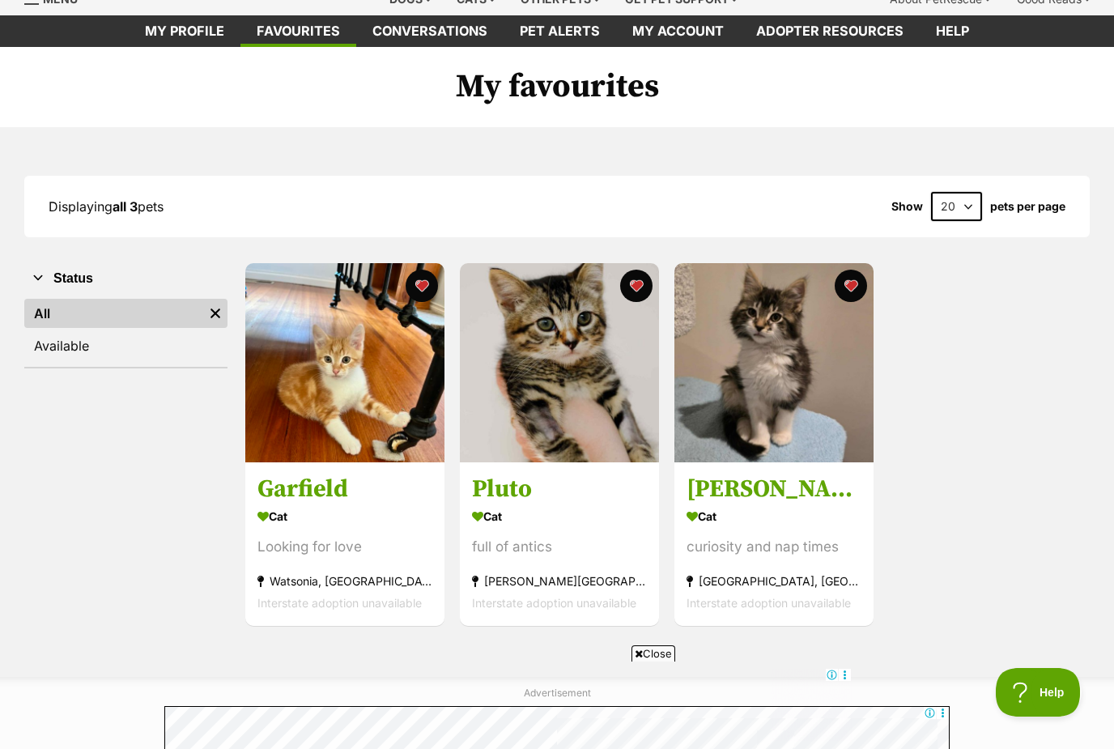
click at [328, 416] on img at bounding box center [344, 362] width 199 height 199
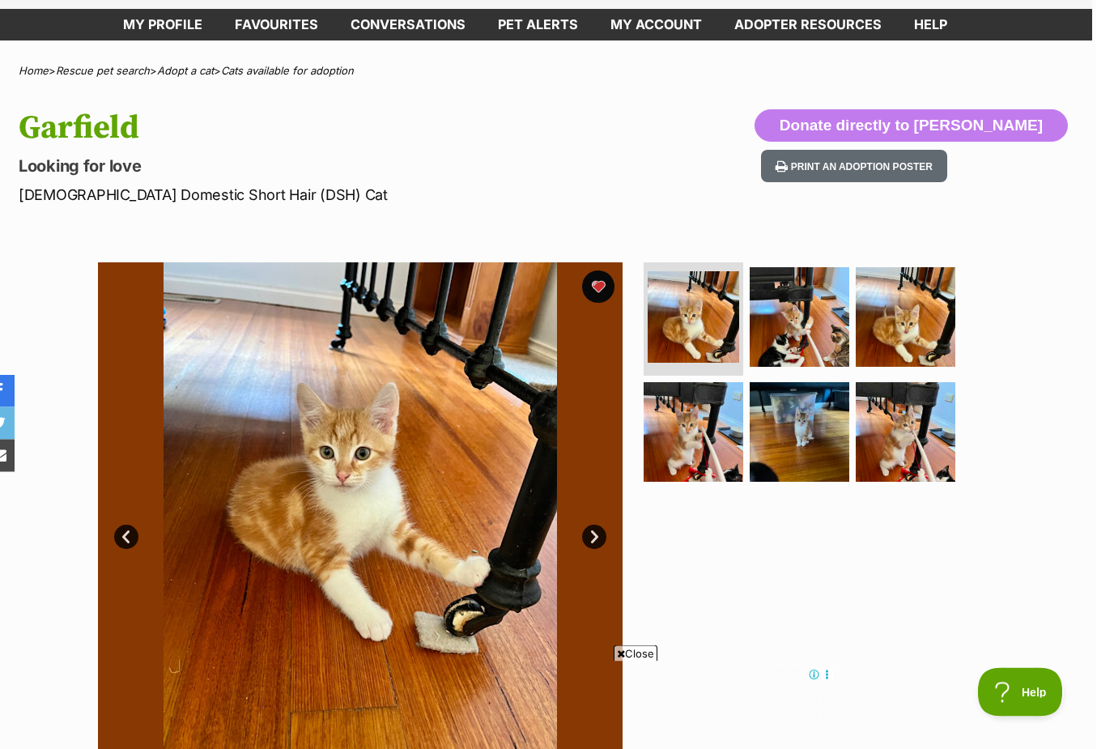
scroll to position [0, 4]
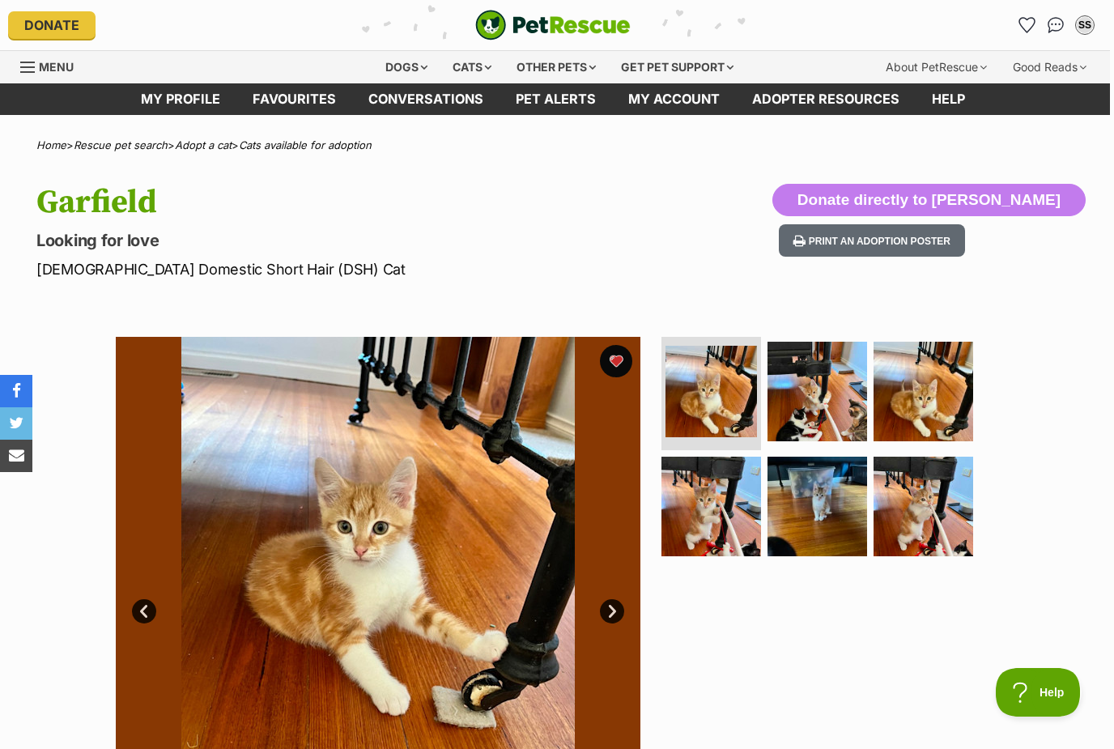
click at [1086, 22] on div "SS" at bounding box center [1084, 25] width 16 height 16
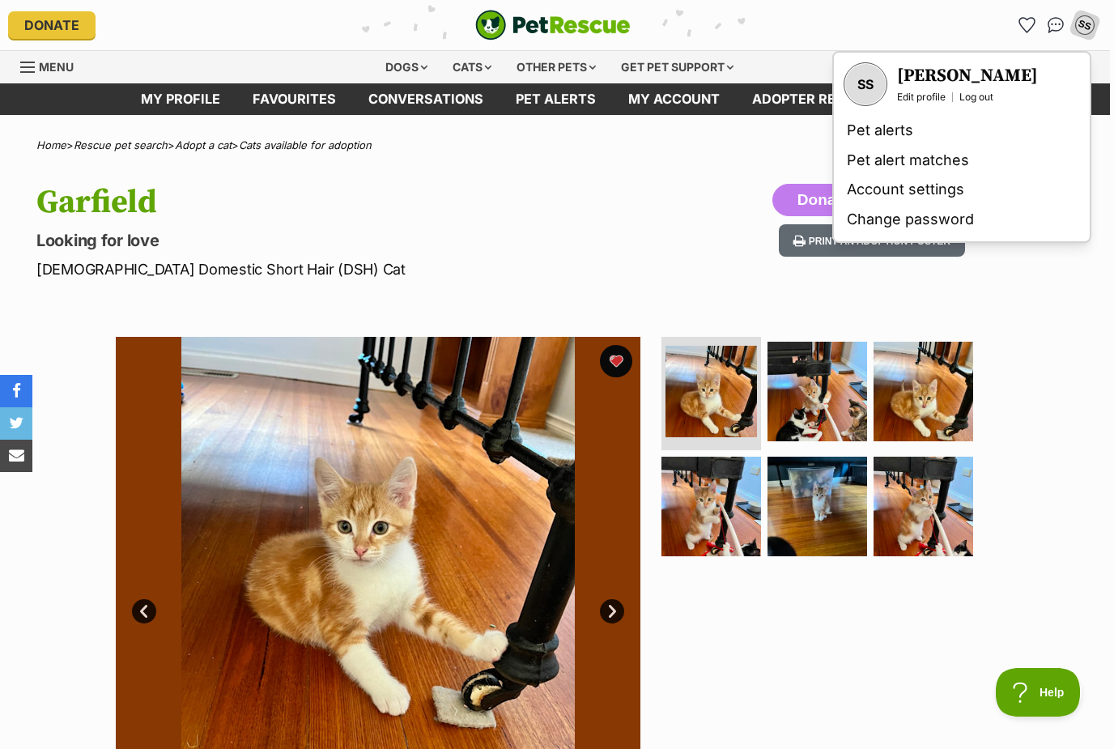
scroll to position [0, 0]
click at [921, 94] on link "Edit profile" at bounding box center [921, 97] width 49 height 13
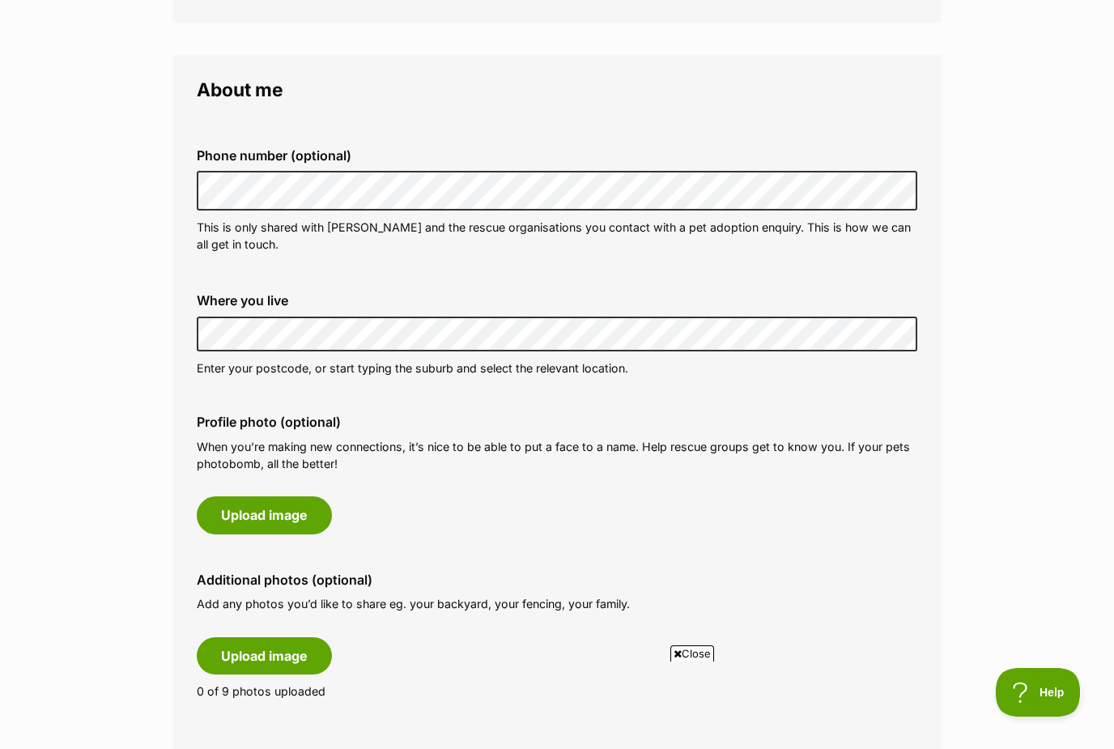
scroll to position [474, 0]
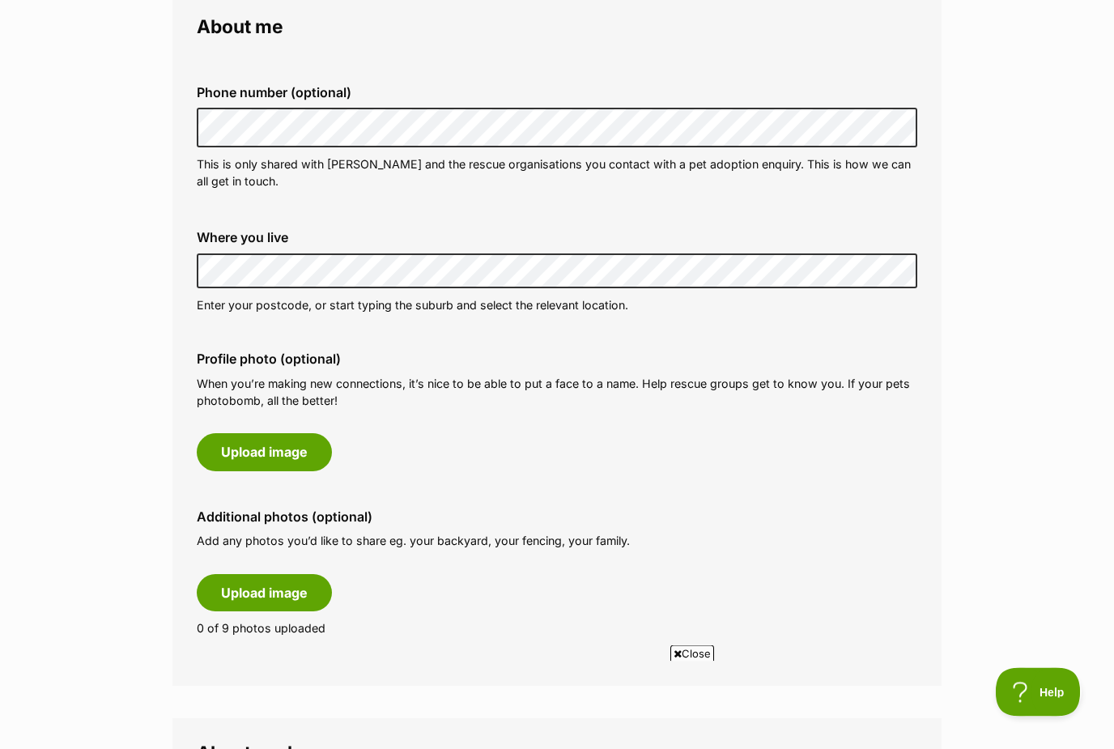
click at [763, 297] on p "Enter your postcode, or start typing the suburb and select the relevant locatio…" at bounding box center [557, 305] width 720 height 17
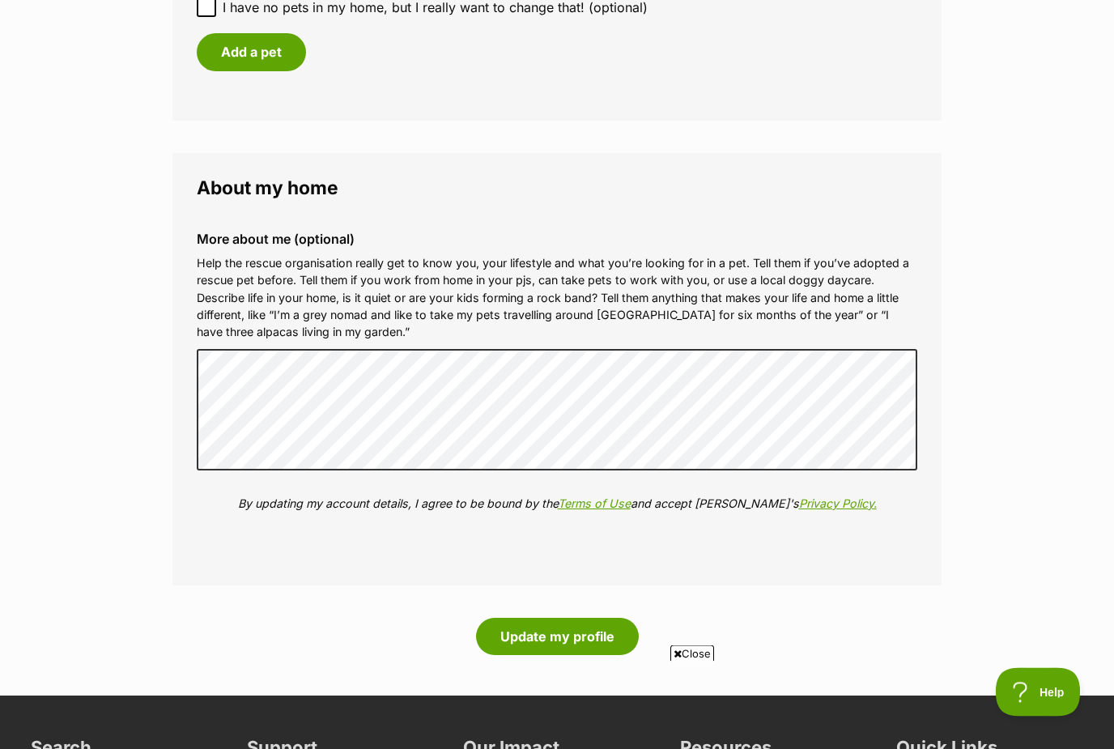
scroll to position [1772, 0]
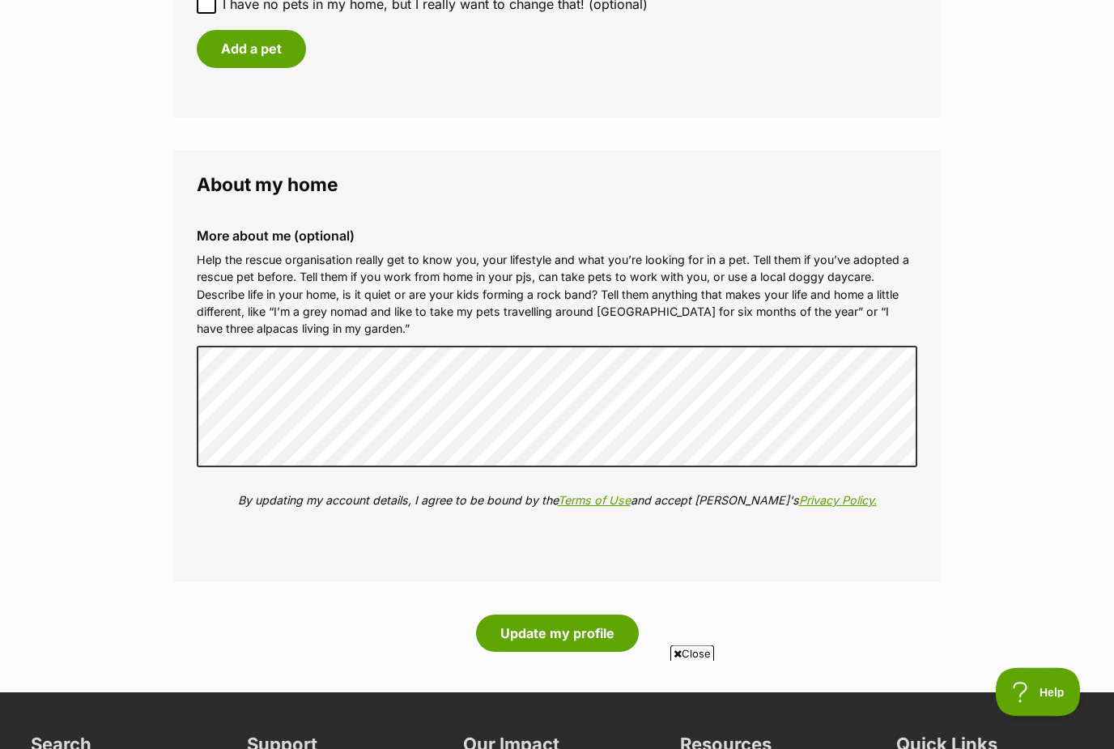
click at [585, 622] on button "Update my profile" at bounding box center [557, 633] width 163 height 37
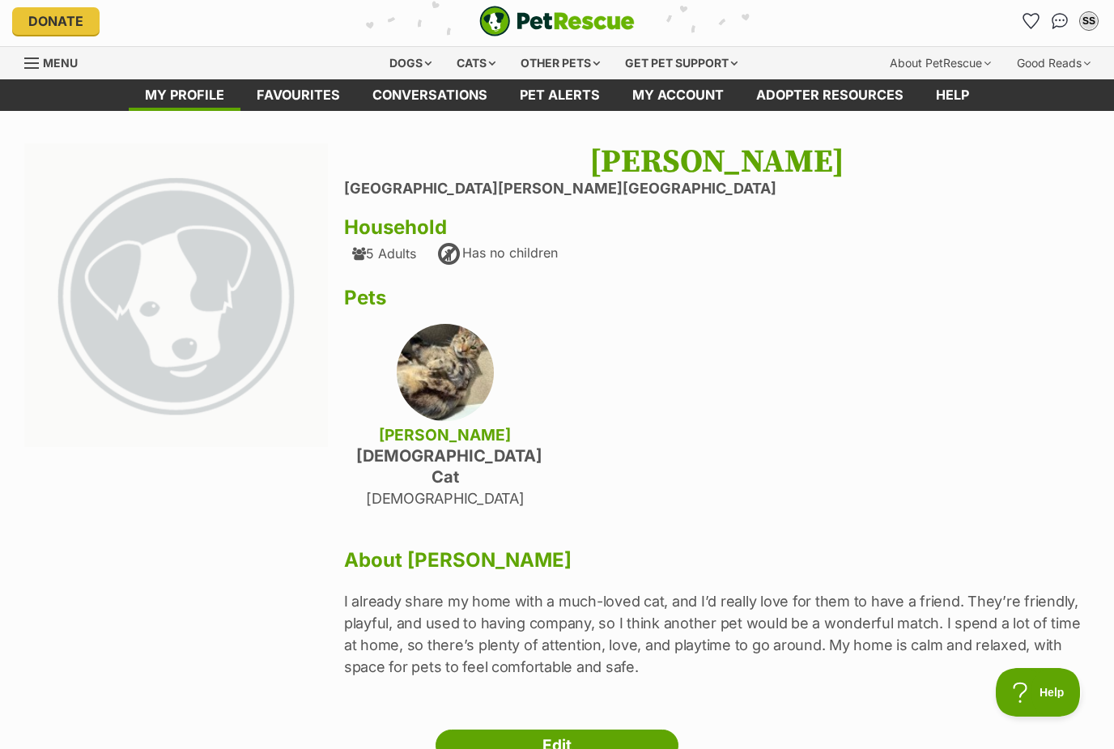
scroll to position [3, 0]
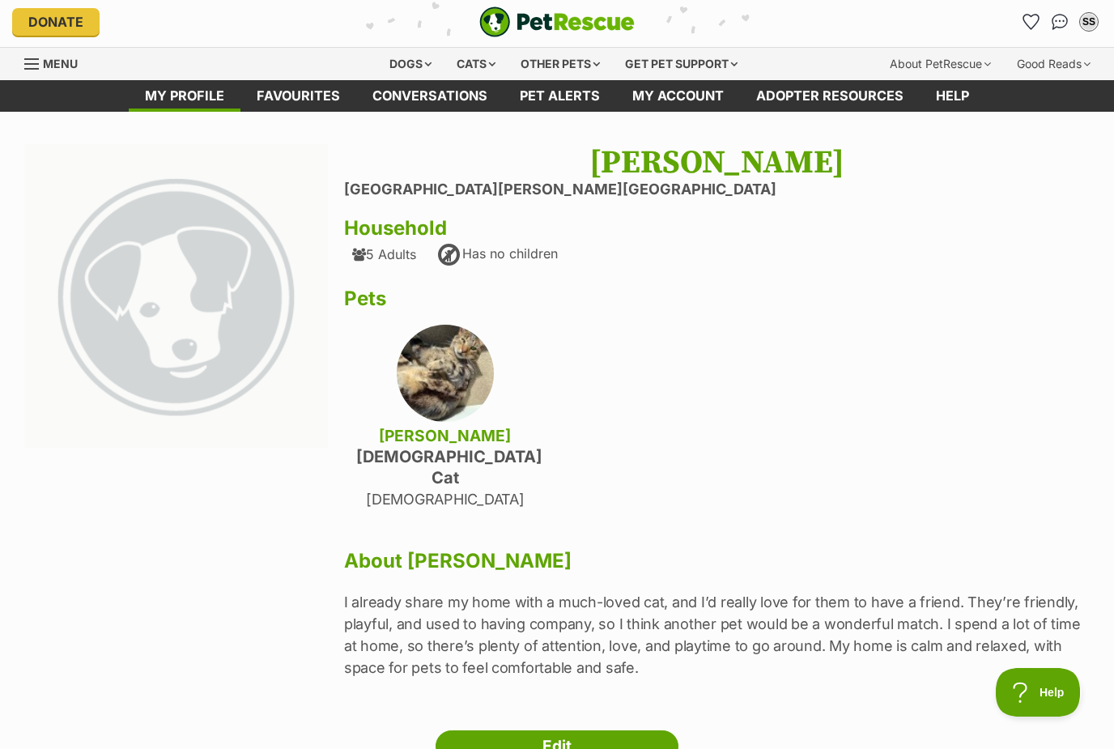
click at [699, 93] on link "My account" at bounding box center [678, 96] width 124 height 32
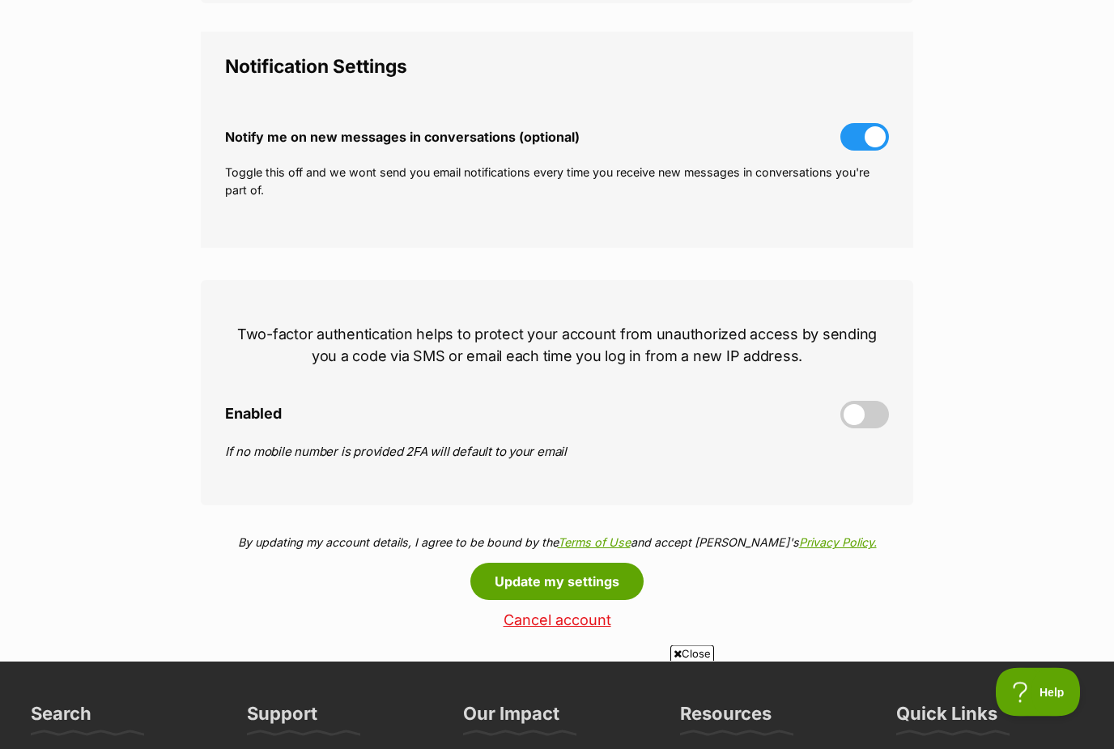
scroll to position [457, 0]
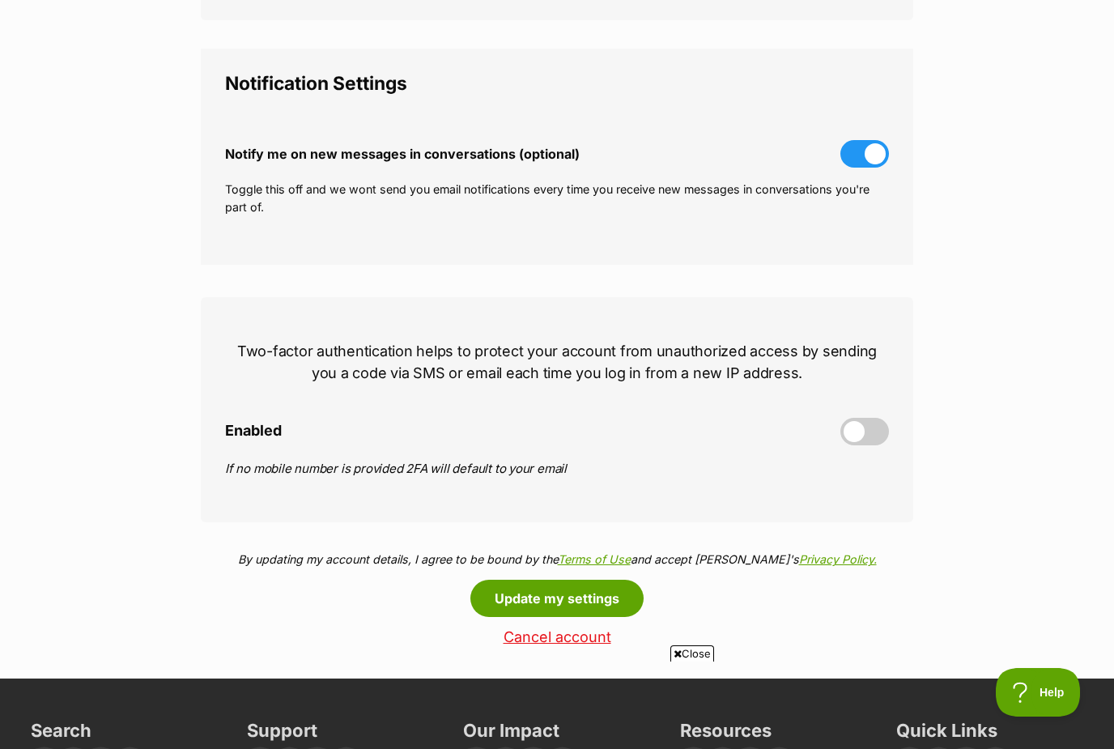
click at [869, 431] on span at bounding box center [864, 432] width 49 height 28
click at [0, 0] on input "Enabled" at bounding box center [0, 0] width 0 height 0
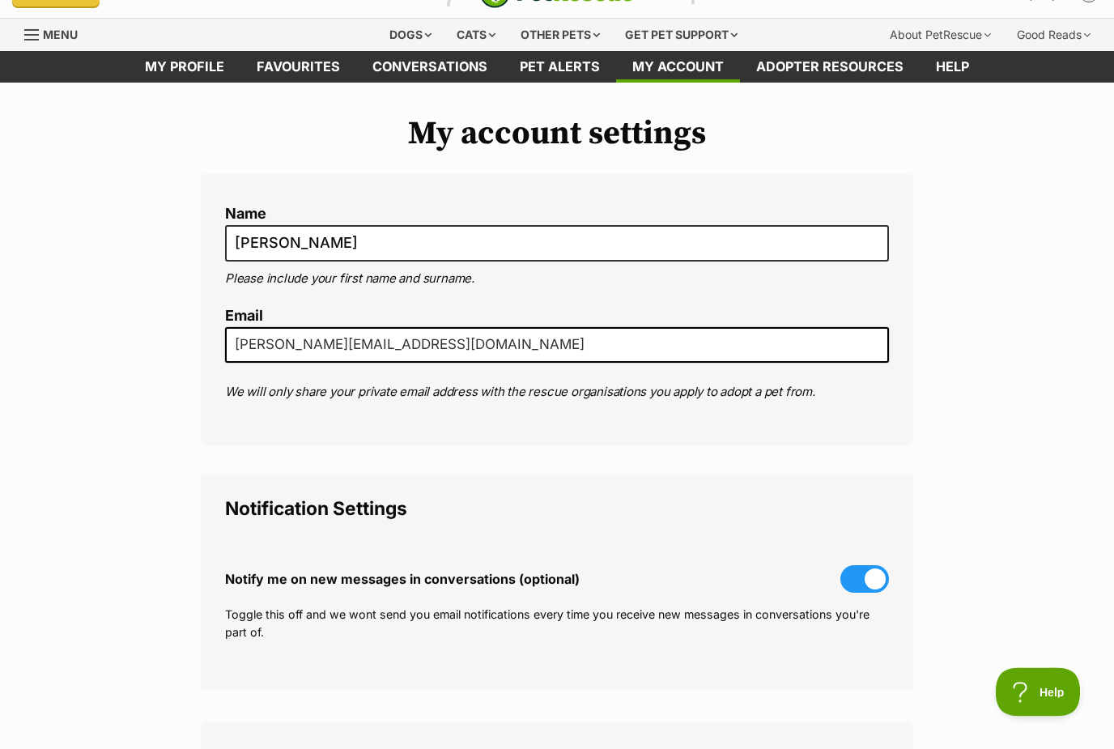
scroll to position [0, 0]
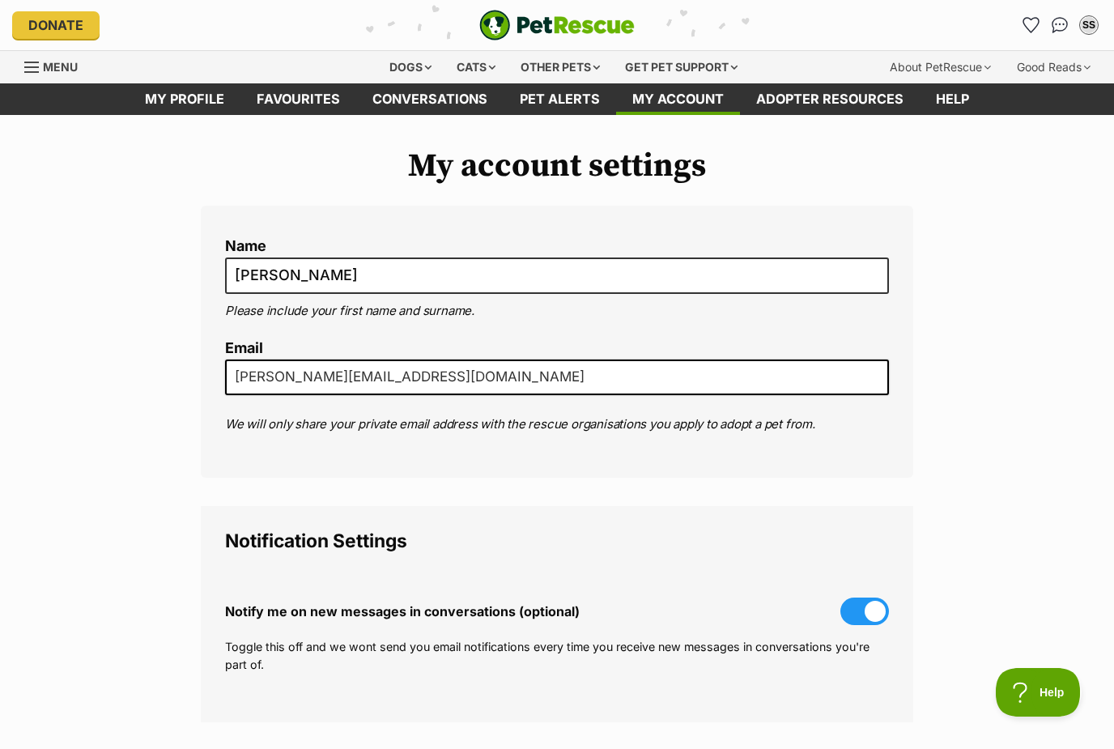
click at [1051, 25] on img "Conversations" at bounding box center [1059, 25] width 17 height 16
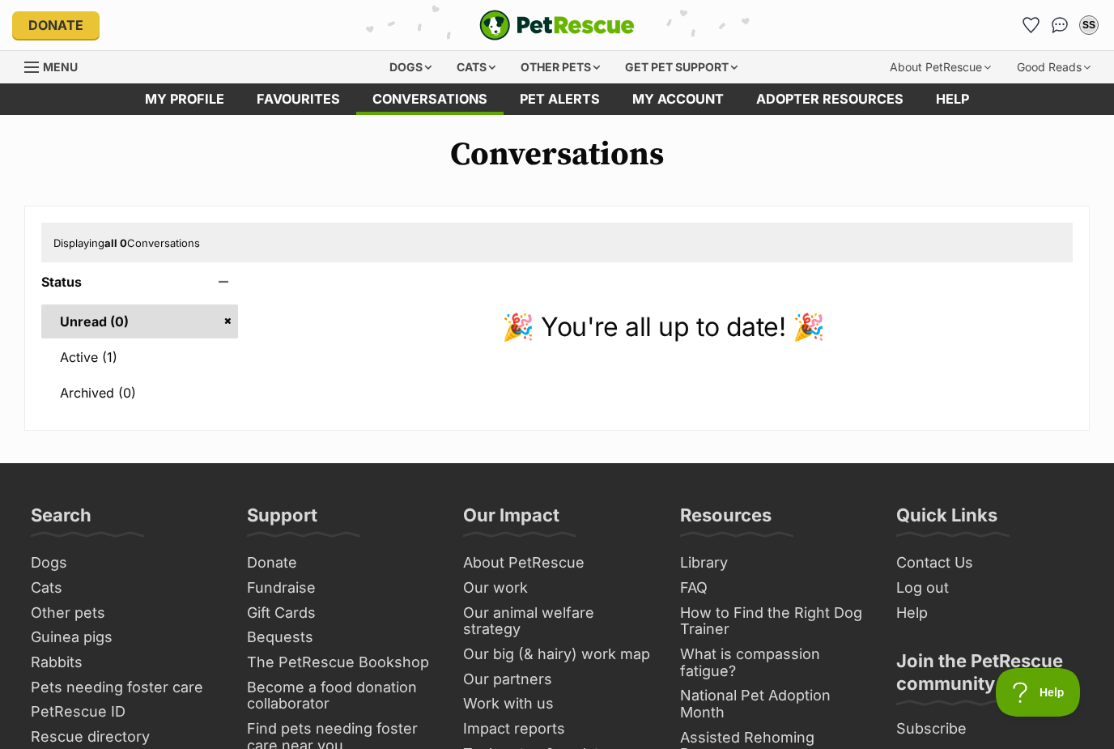
click at [94, 359] on link "Active (1)" at bounding box center [139, 357] width 197 height 34
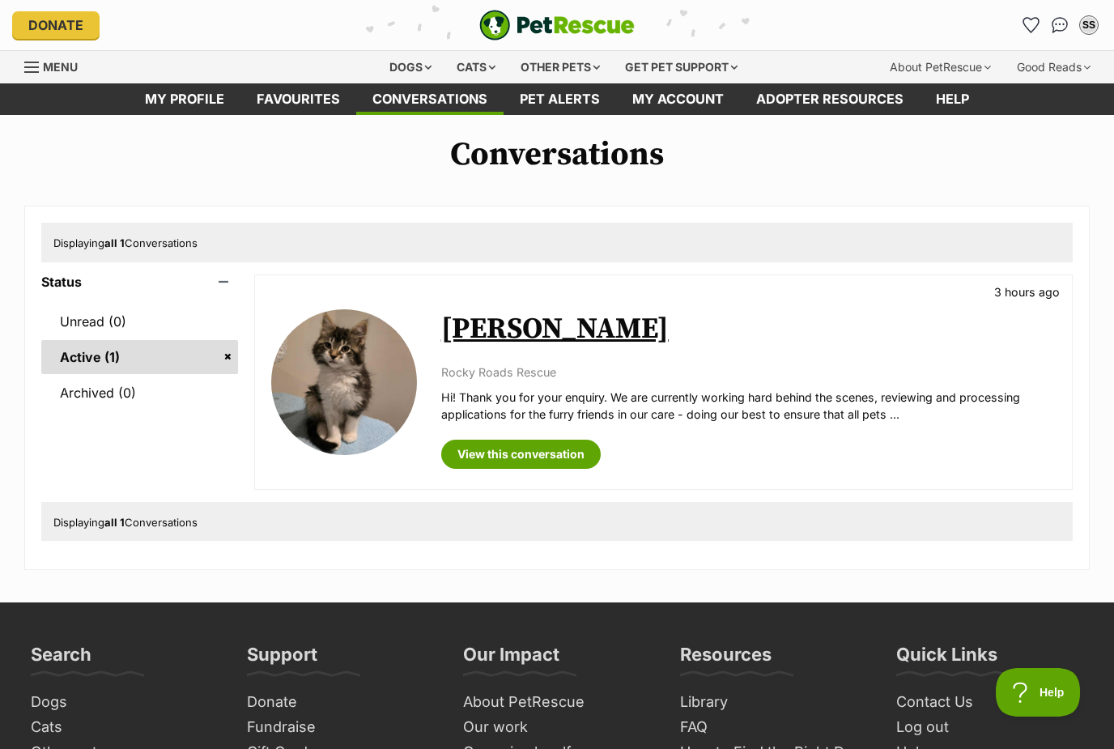
click at [1087, 24] on div "SS" at bounding box center [1088, 25] width 16 height 16
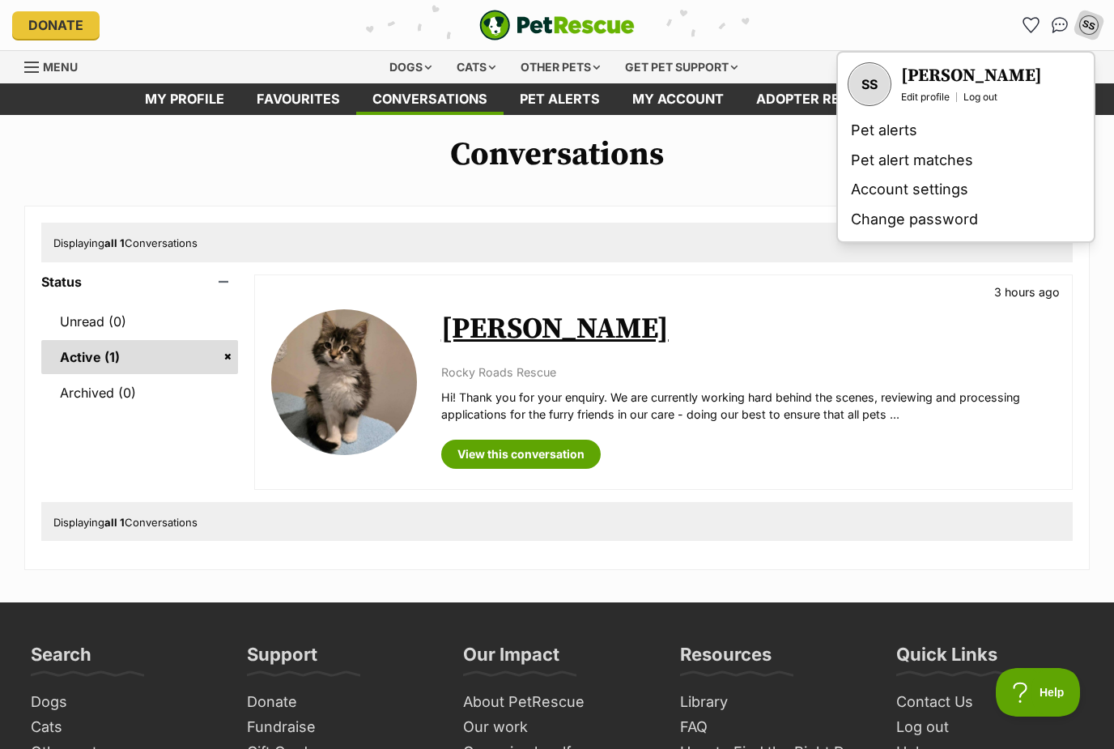
click at [919, 194] on link "Account settings" at bounding box center [965, 190] width 243 height 30
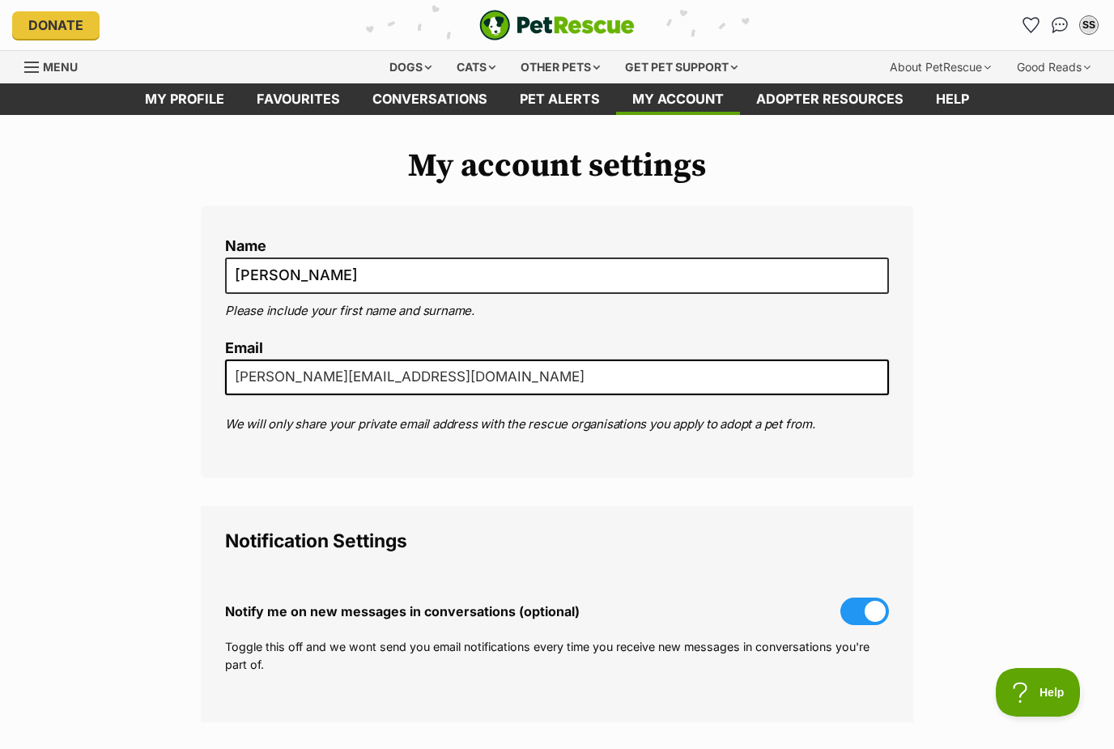
click at [1086, 36] on button "SS" at bounding box center [1089, 25] width 26 height 26
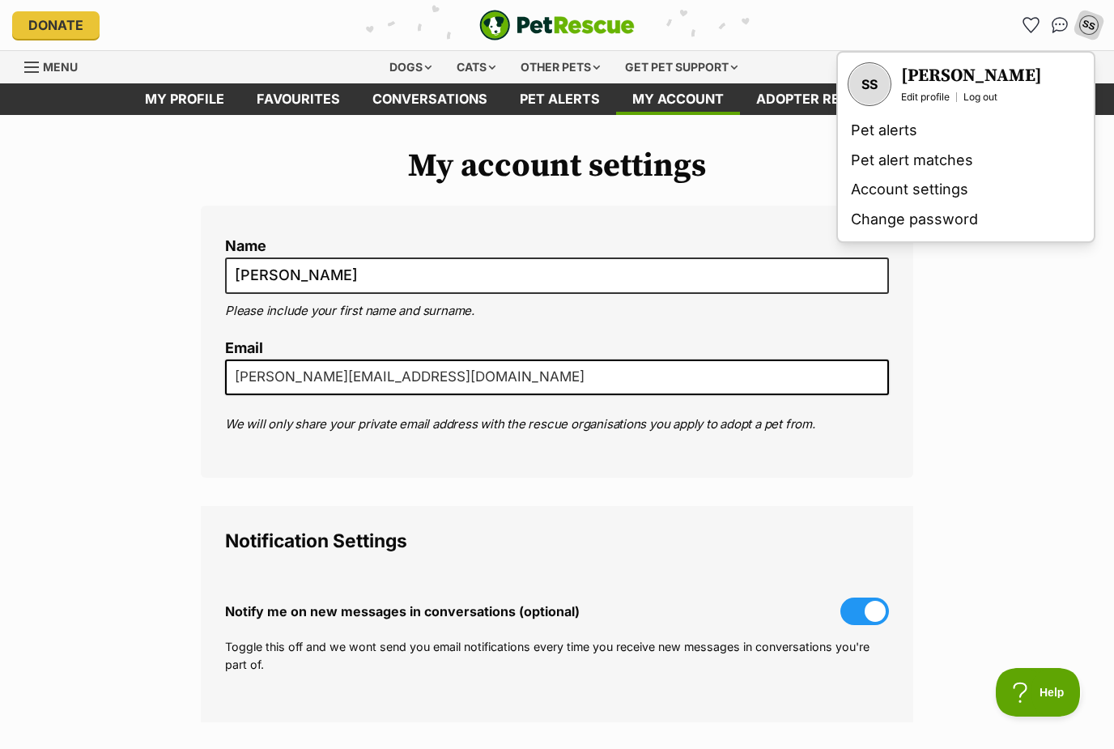
click at [954, 224] on link "Change password" at bounding box center [965, 220] width 243 height 30
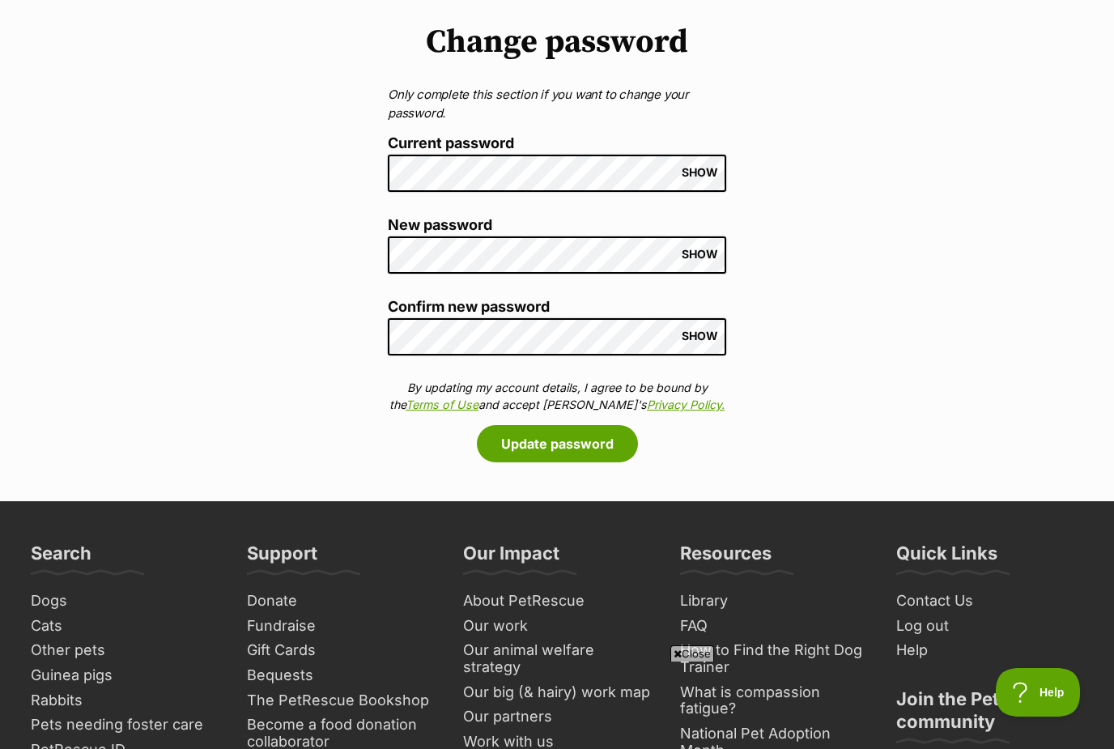
scroll to position [129, 0]
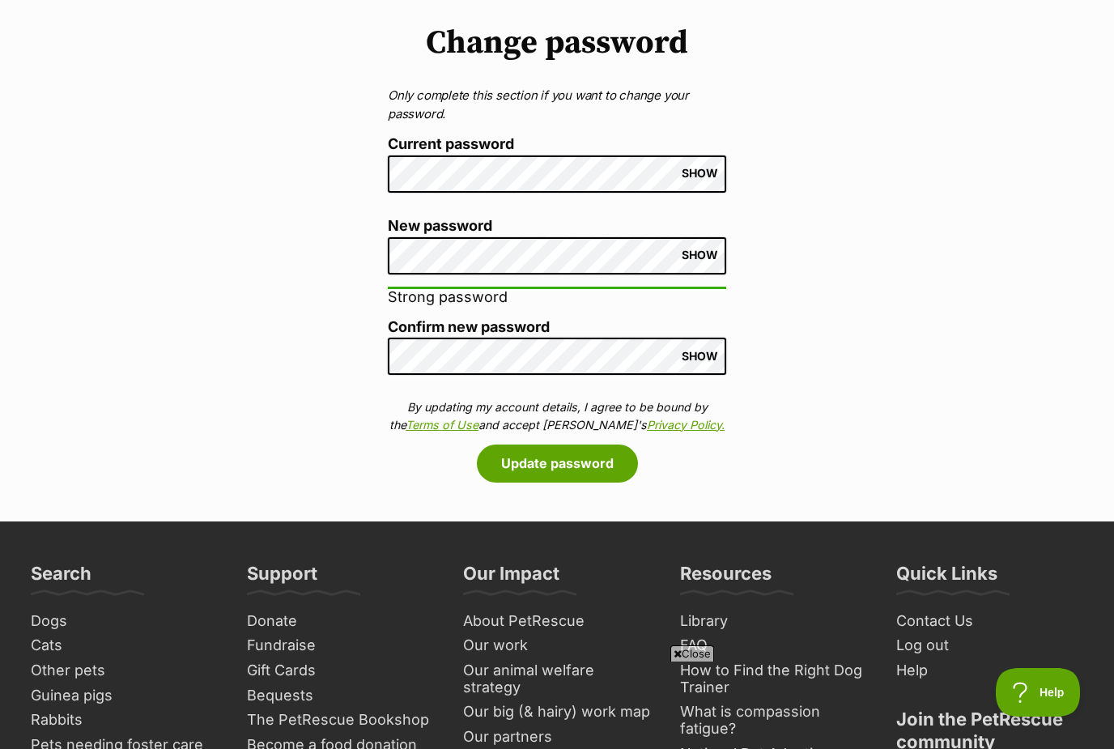
click at [594, 454] on button "Update password" at bounding box center [557, 462] width 161 height 37
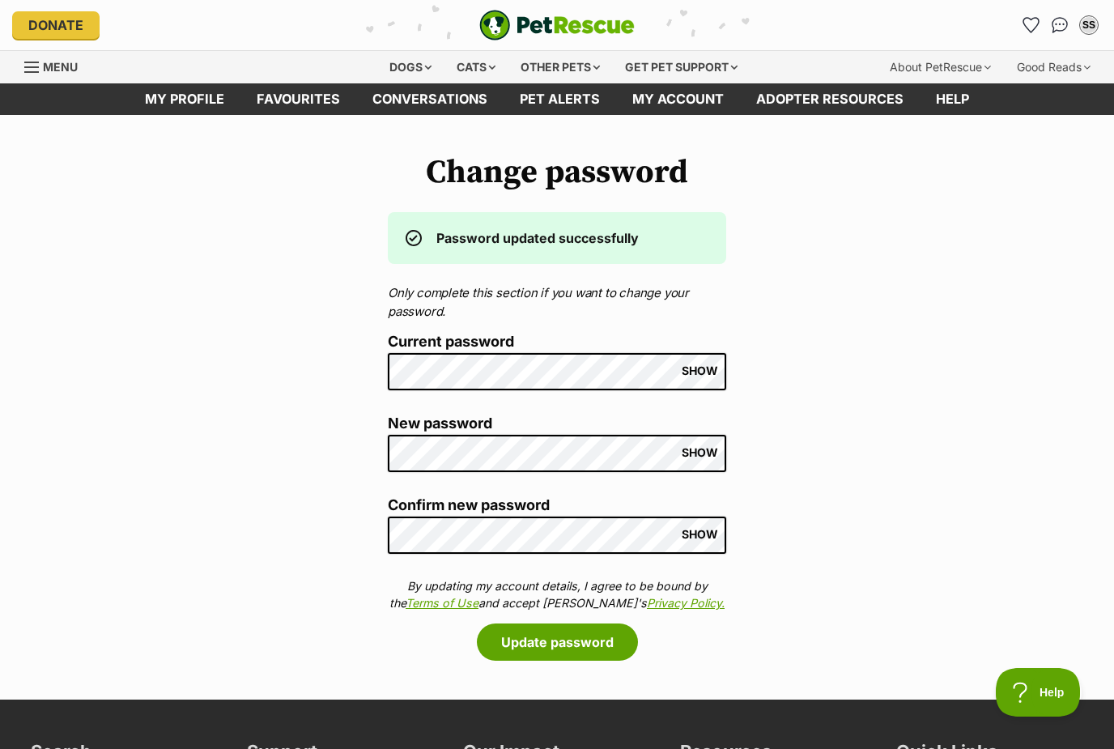
click at [1090, 22] on div "SS" at bounding box center [1088, 25] width 16 height 16
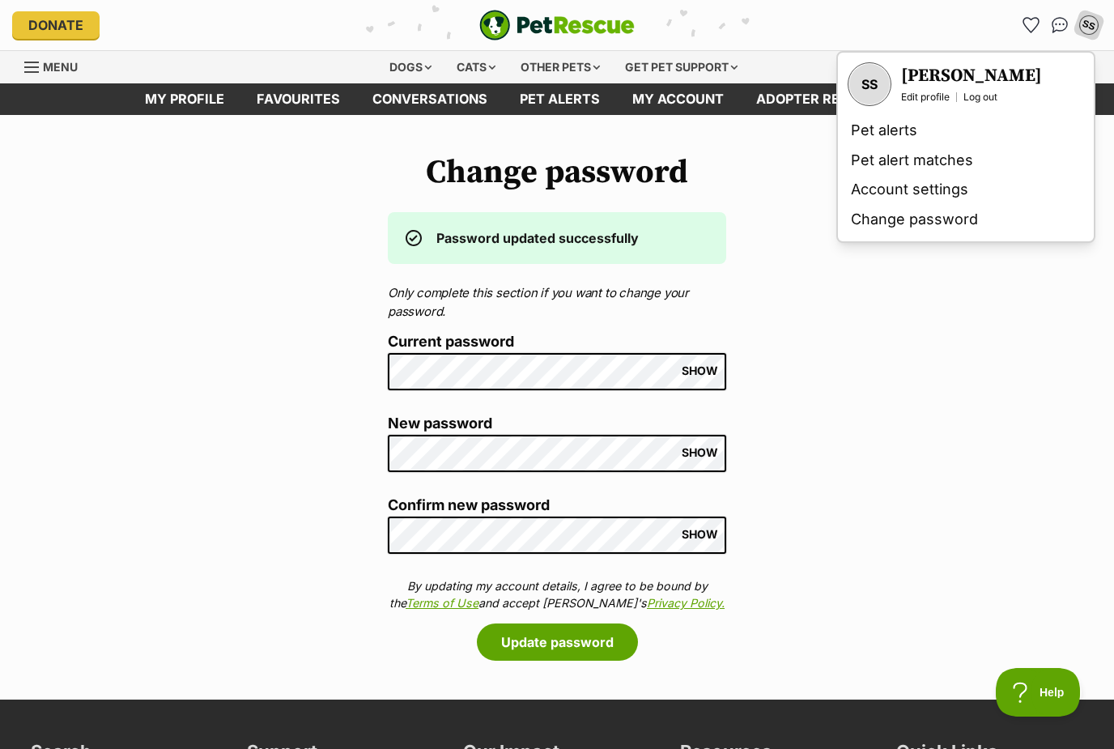
click at [934, 78] on h3 "[PERSON_NAME]" at bounding box center [971, 76] width 141 height 23
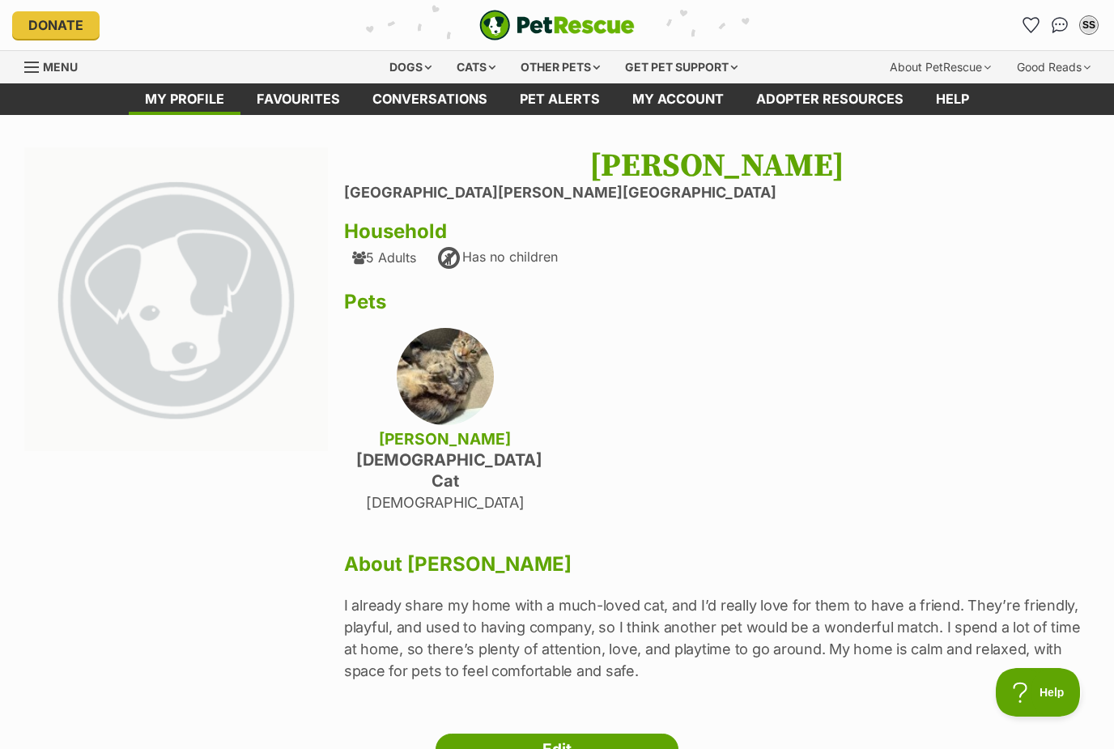
click at [329, 85] on link "Favourites" at bounding box center [298, 99] width 116 height 32
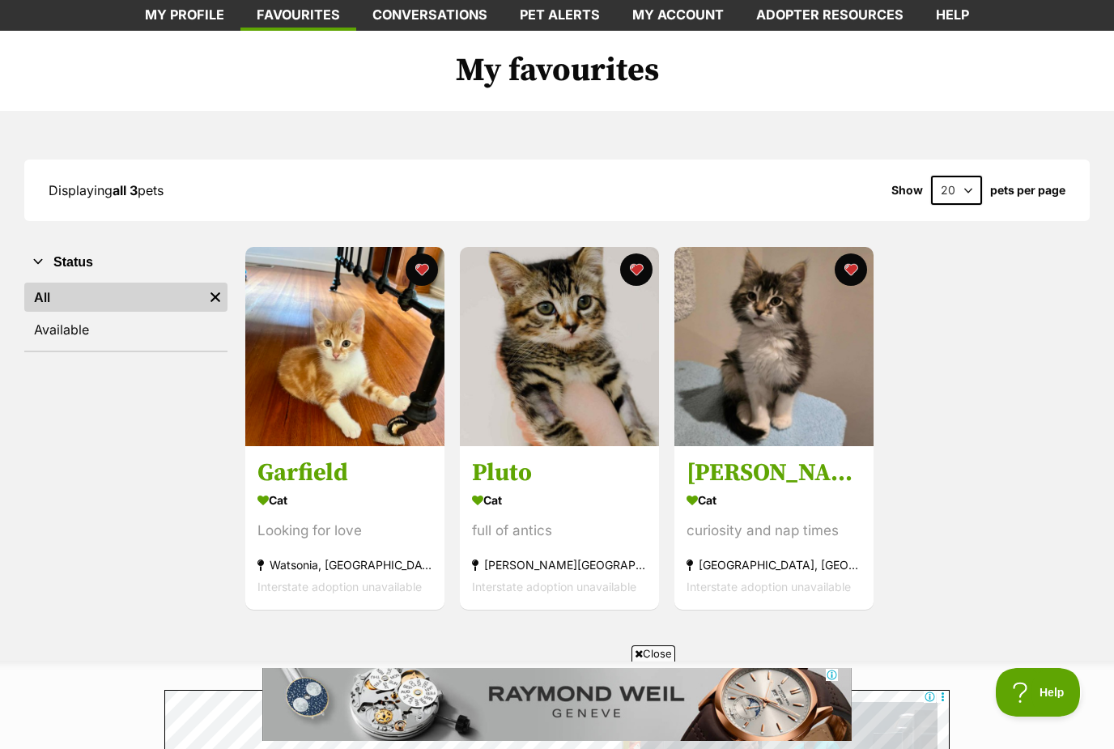
click at [369, 405] on img at bounding box center [344, 346] width 199 height 199
